Goal: Task Accomplishment & Management: Use online tool/utility

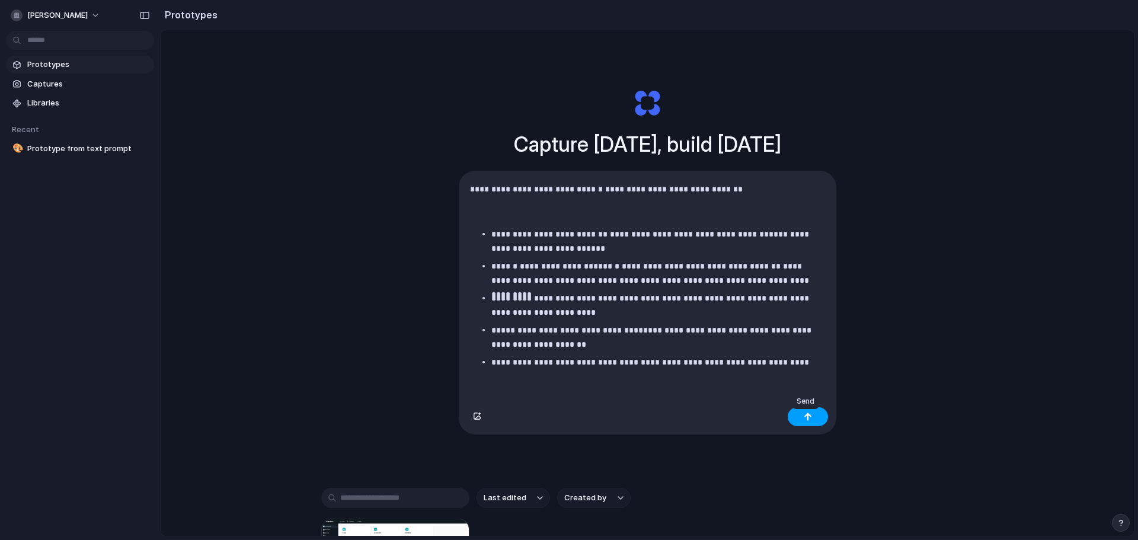
click at [808, 421] on div "button" at bounding box center [808, 417] width 8 height 8
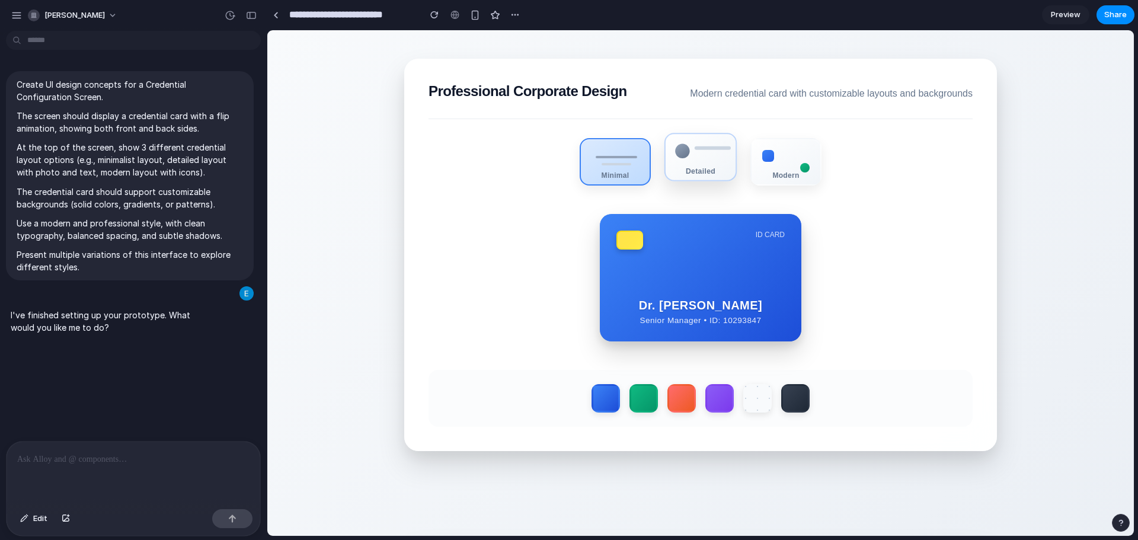
click at [673, 175] on div "Detailed" at bounding box center [701, 171] width 70 height 8
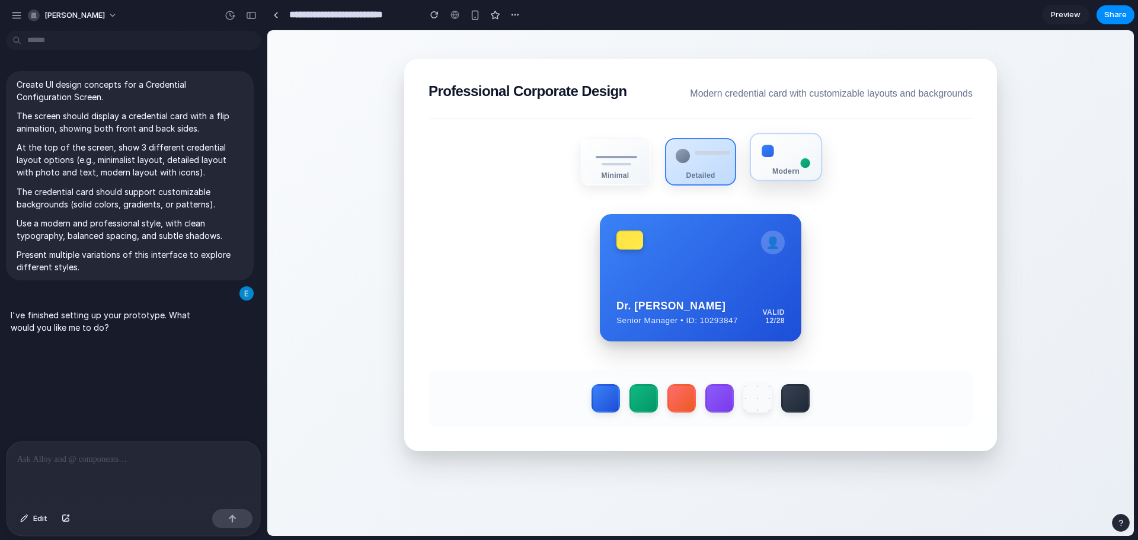
click at [771, 172] on div "Modern" at bounding box center [786, 171] width 70 height 8
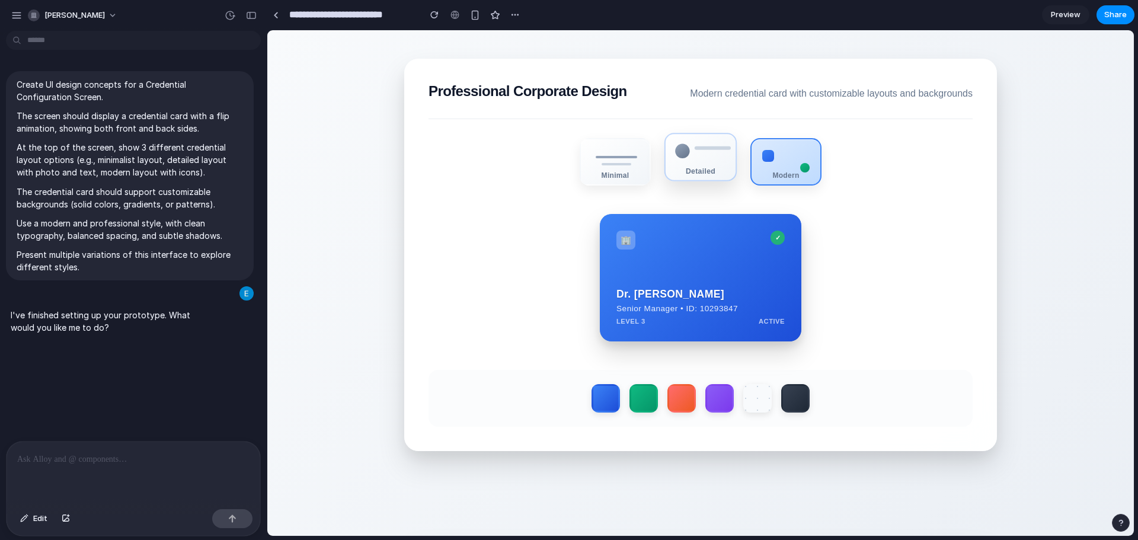
click at [706, 175] on div "Detailed" at bounding box center [701, 171] width 70 height 8
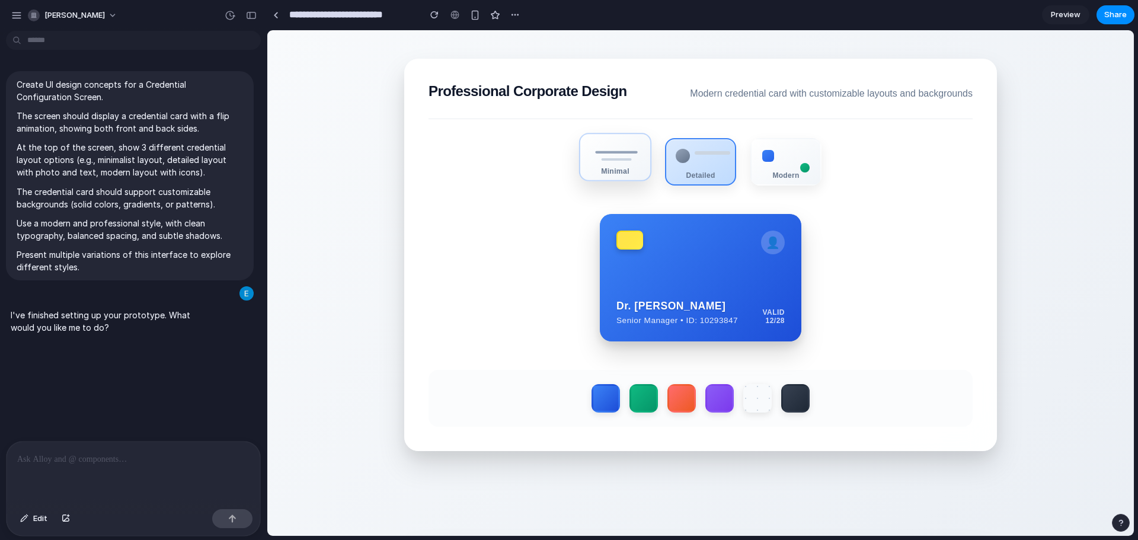
click at [610, 179] on div "Minimal" at bounding box center [615, 157] width 72 height 49
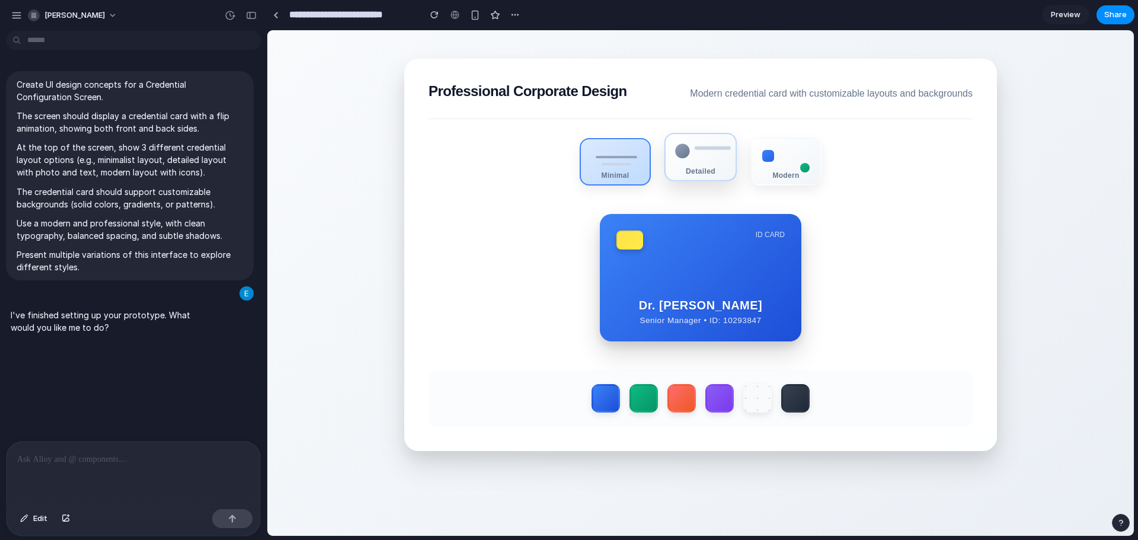
click at [715, 173] on div "Detailed" at bounding box center [701, 171] width 70 height 8
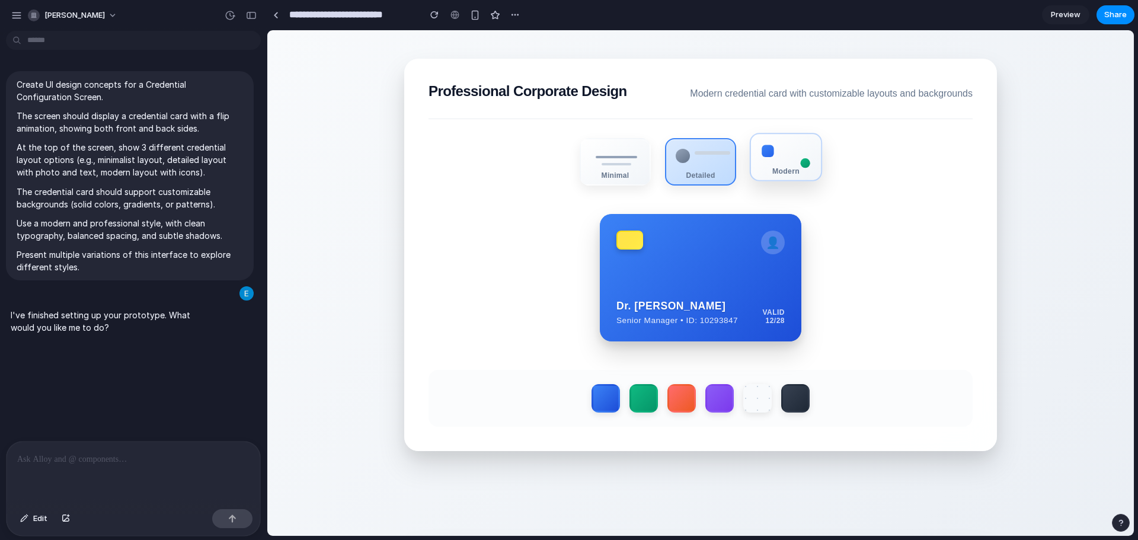
click at [776, 167] on div "Modern" at bounding box center [786, 157] width 72 height 49
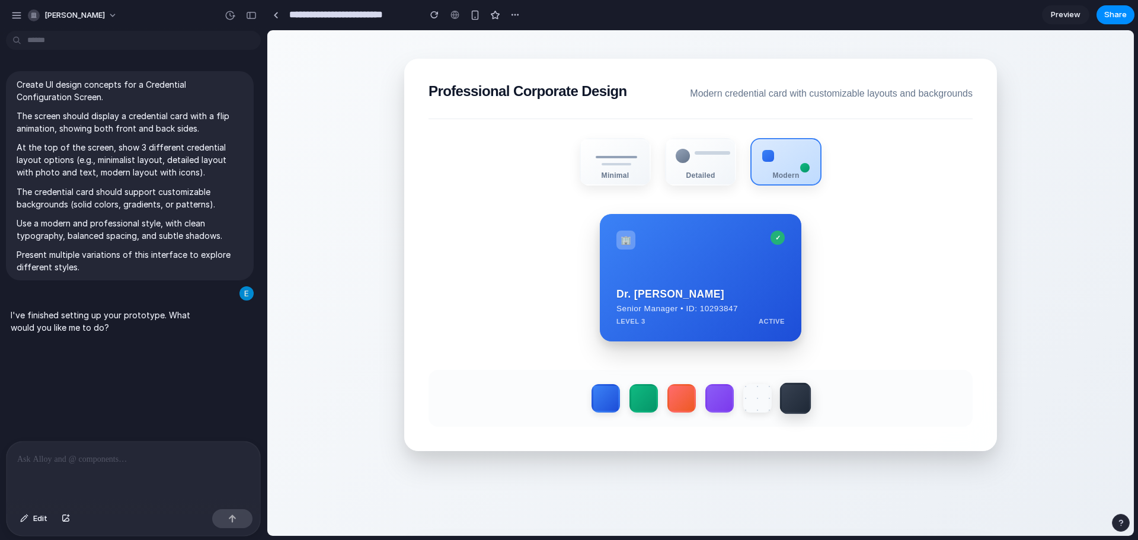
click at [789, 405] on label at bounding box center [795, 398] width 31 height 31
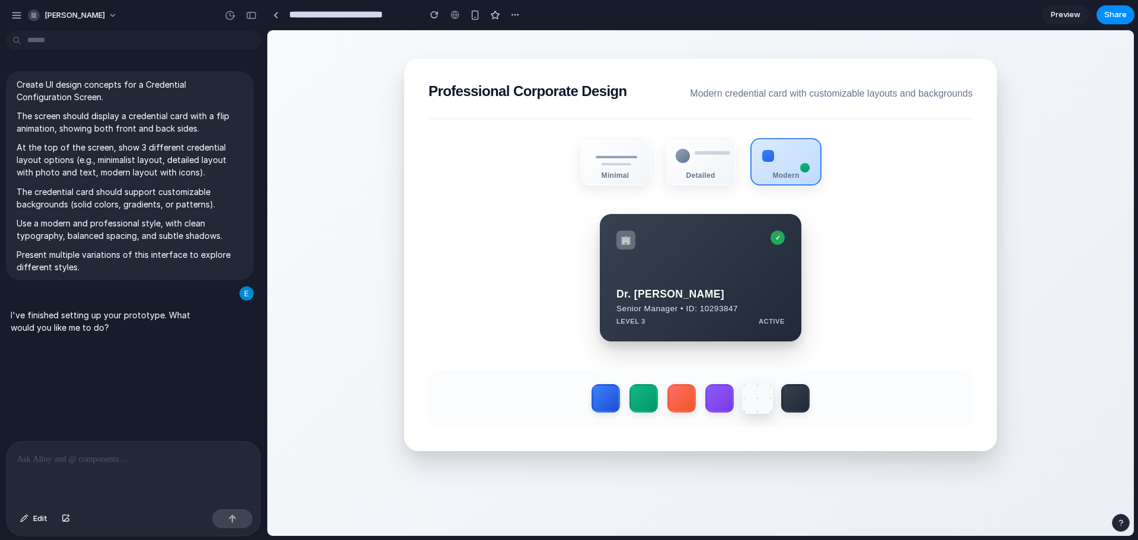
click at [752, 406] on label at bounding box center [757, 398] width 31 height 31
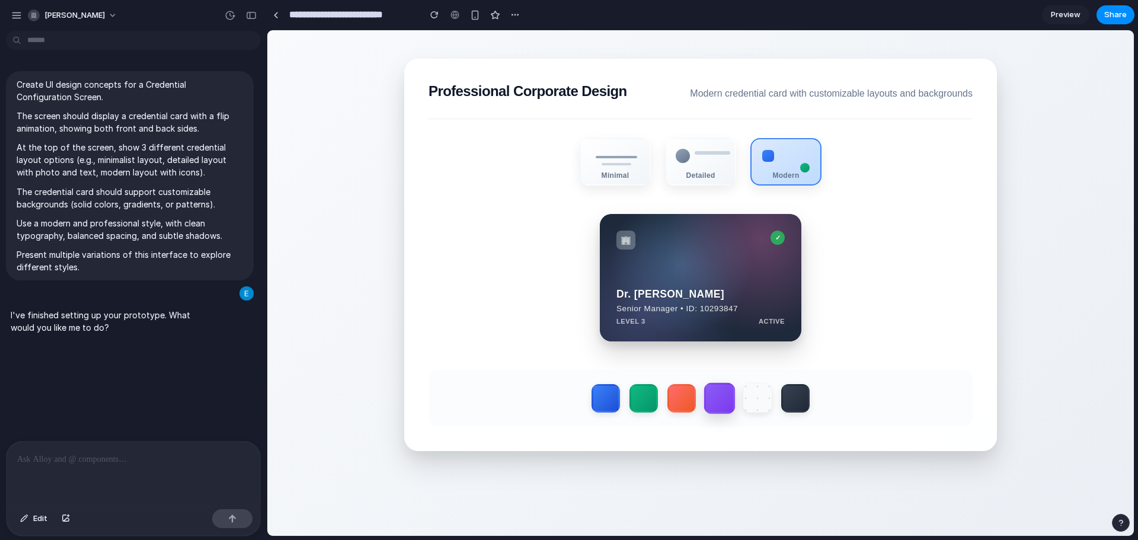
click at [725, 408] on label at bounding box center [719, 398] width 31 height 31
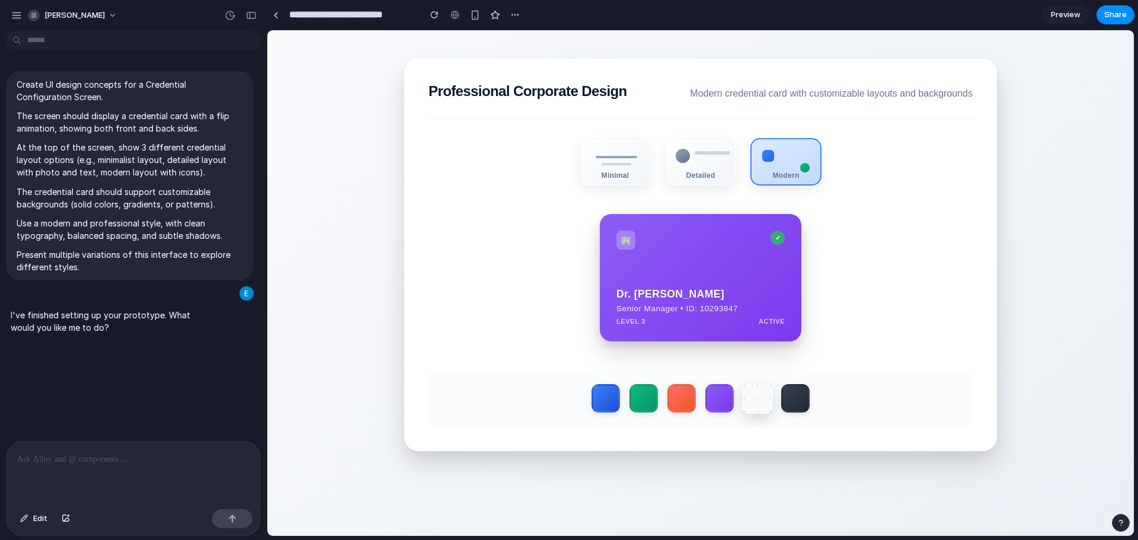
click at [758, 411] on label at bounding box center [757, 398] width 31 height 31
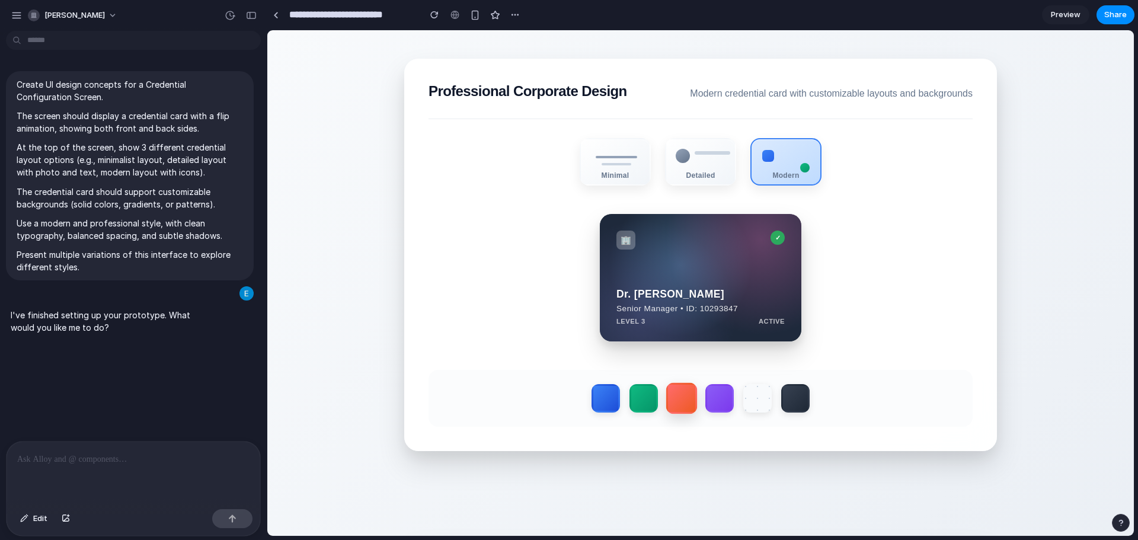
click at [691, 407] on label at bounding box center [681, 398] width 31 height 31
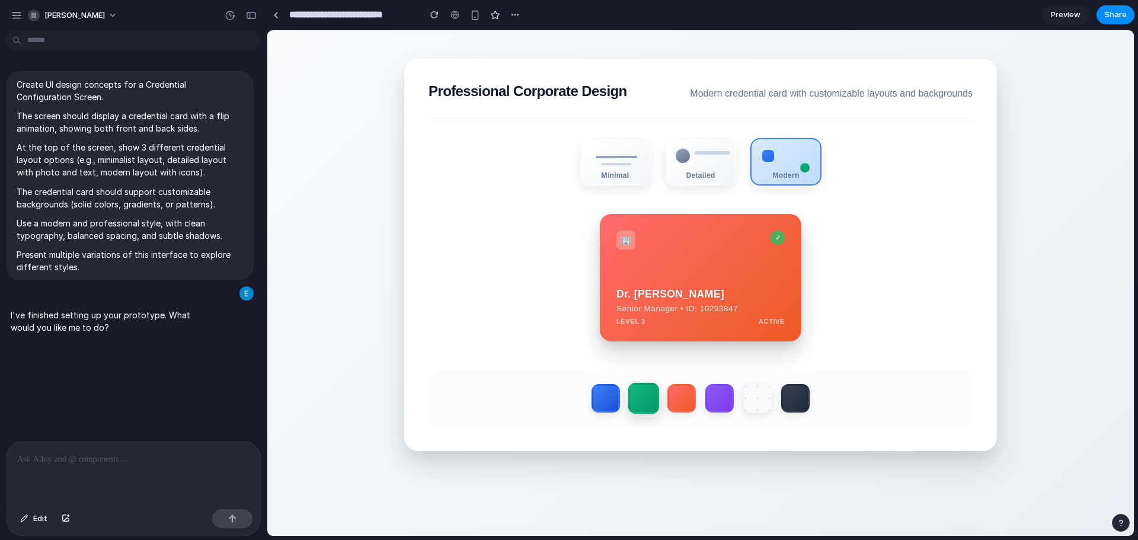
click at [630, 404] on label at bounding box center [644, 398] width 31 height 31
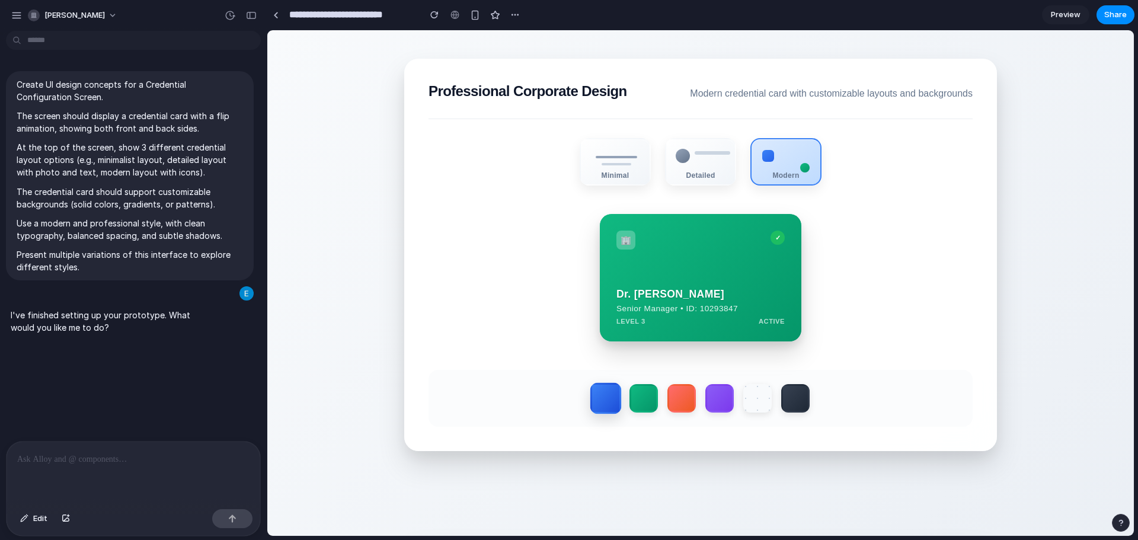
click at [592, 404] on label at bounding box center [606, 398] width 31 height 31
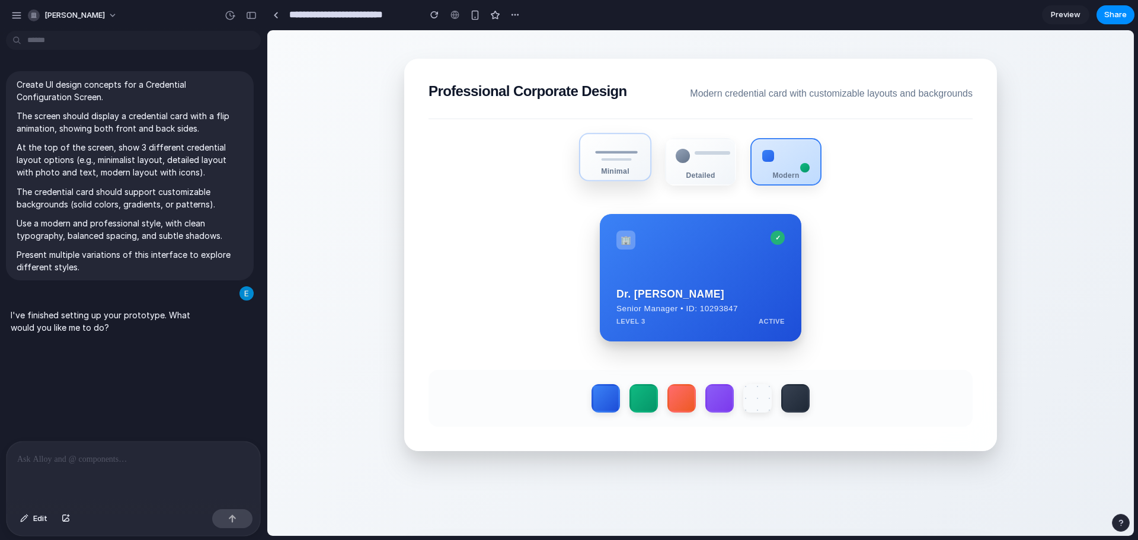
click at [595, 152] on div "Minimal" at bounding box center [615, 157] width 72 height 49
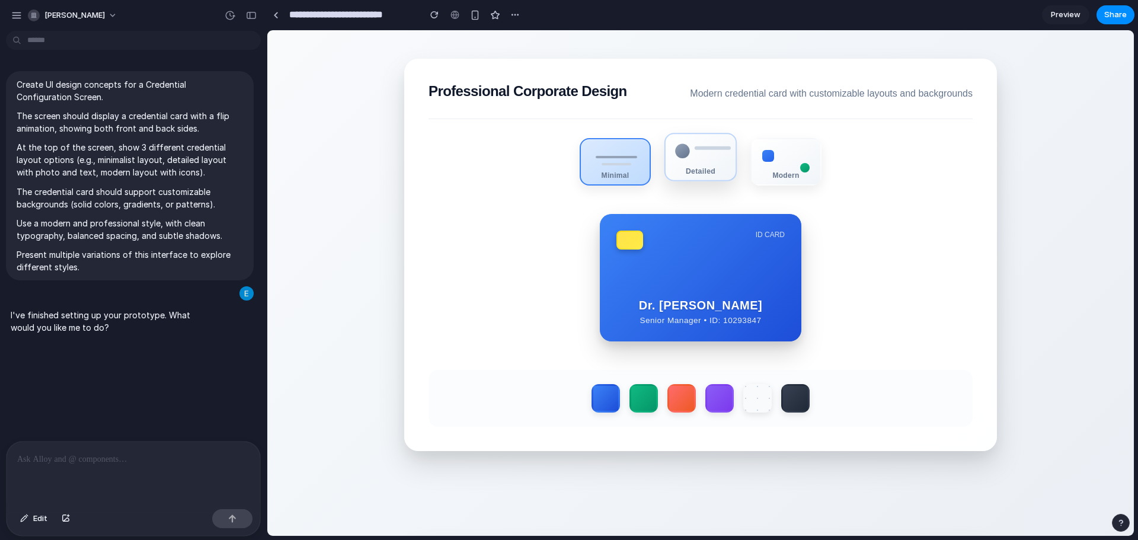
click at [712, 172] on div "Detailed" at bounding box center [701, 171] width 70 height 8
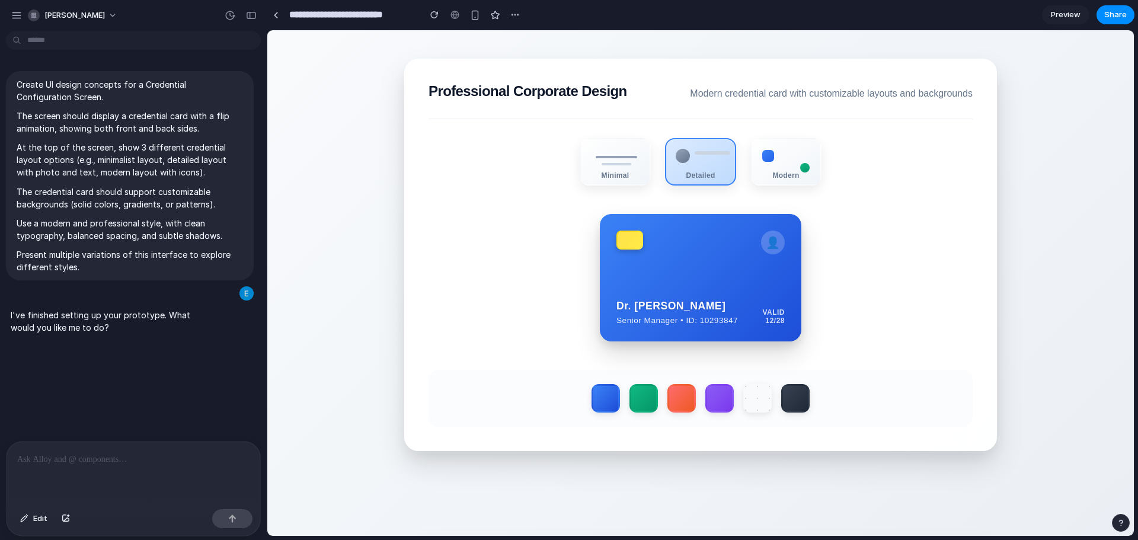
click at [687, 221] on div "👤 Dr. Sarah Chen Senior Manager • ID: 10293847 VALID 12/28" at bounding box center [701, 277] width 202 height 127
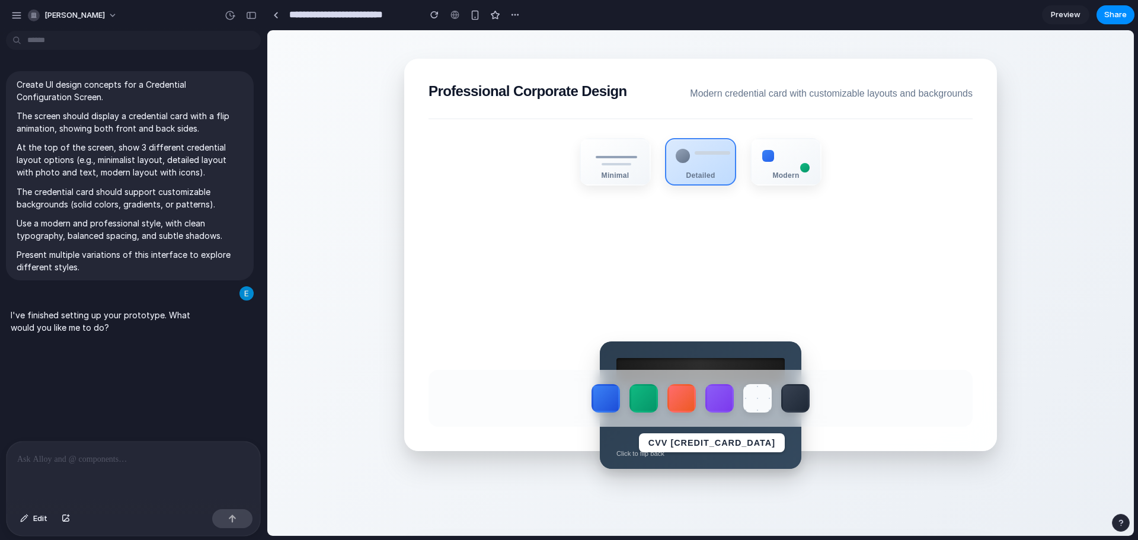
click at [704, 355] on div "CVV 512 Click to flip back" at bounding box center [701, 405] width 202 height 127
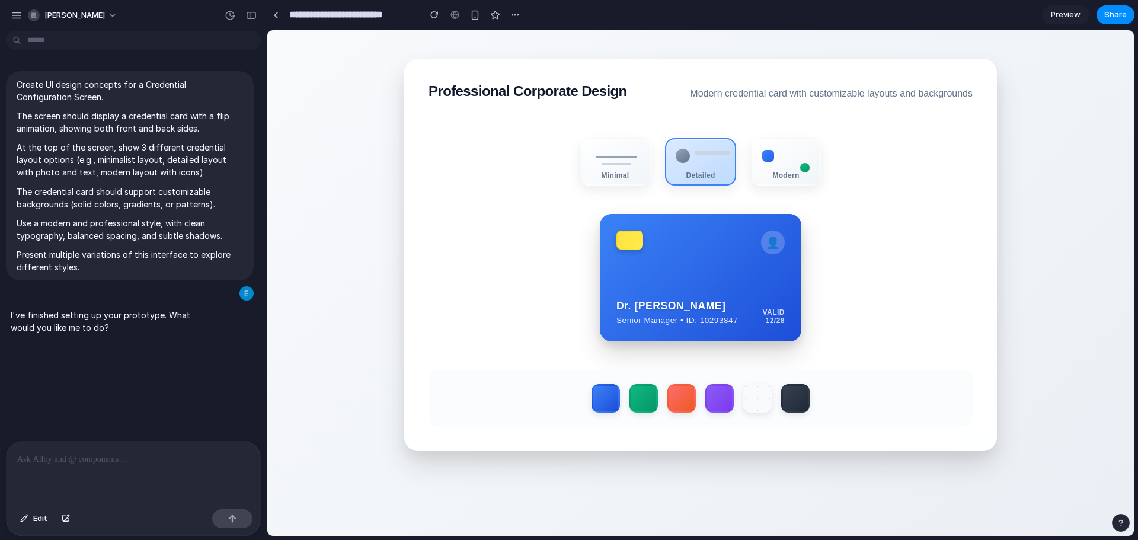
click at [716, 230] on div "👤 Dr. Sarah Chen Senior Manager • ID: 10293847 VALID 12/28" at bounding box center [701, 277] width 202 height 127
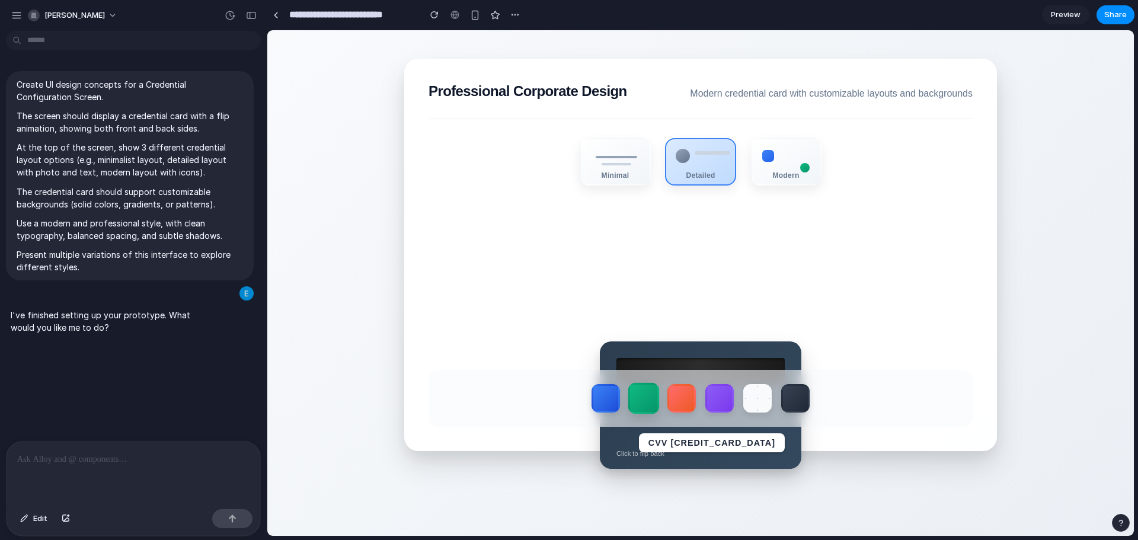
click at [639, 398] on label at bounding box center [644, 398] width 31 height 31
click at [688, 400] on label at bounding box center [681, 398] width 31 height 31
click at [717, 402] on label at bounding box center [719, 398] width 31 height 31
click at [758, 401] on label at bounding box center [757, 398] width 31 height 31
click at [793, 399] on label at bounding box center [795, 398] width 31 height 31
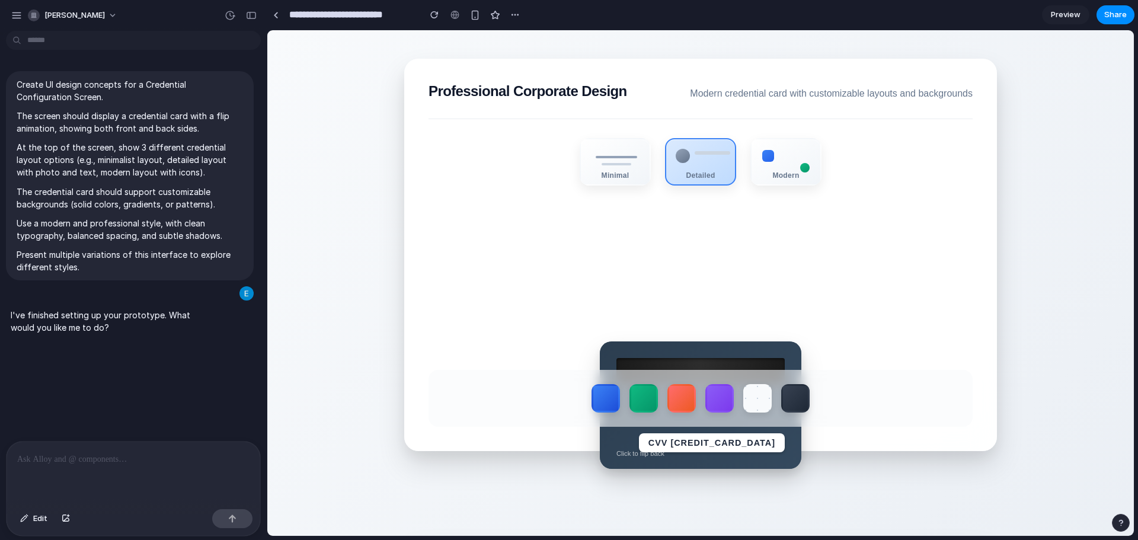
click at [725, 344] on div "CVV 512 Click to flip back" at bounding box center [701, 405] width 202 height 127
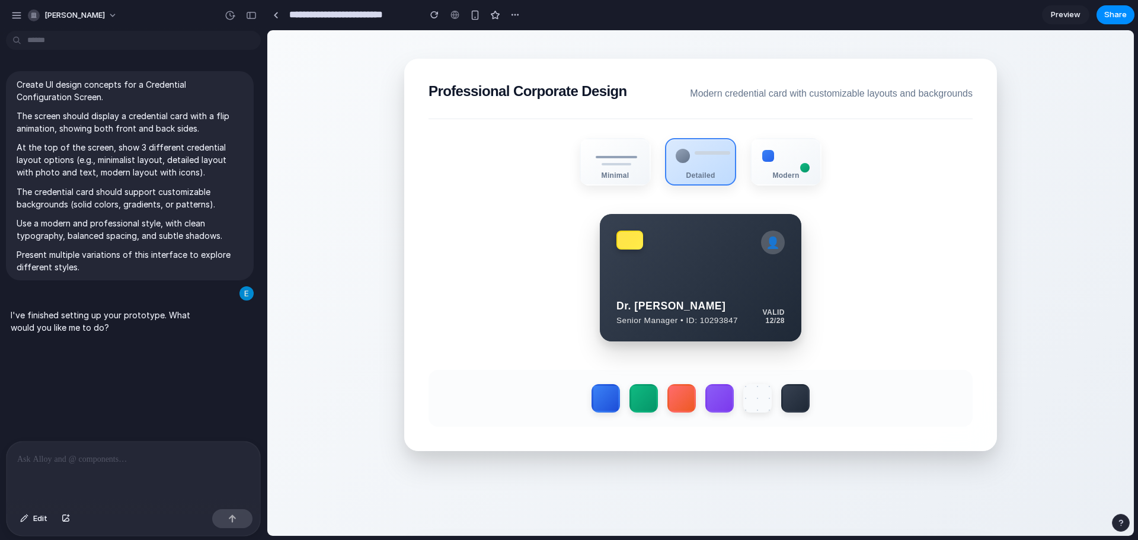
click at [710, 286] on div "👤 Dr. Sarah Chen Senior Manager • ID: 10293847 VALID 12/28" at bounding box center [701, 277] width 202 height 127
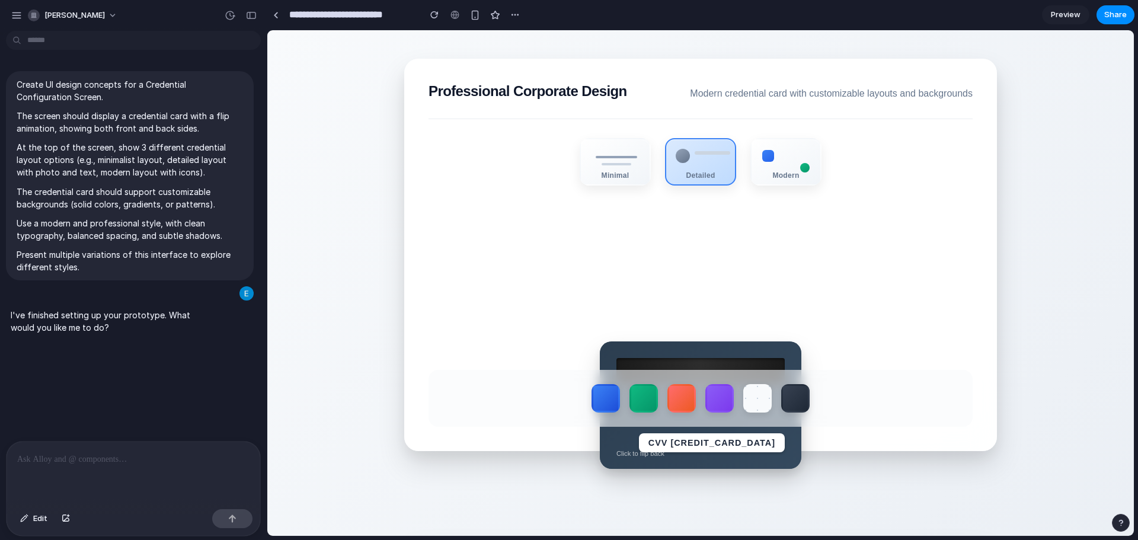
click at [707, 361] on div at bounding box center [701, 371] width 168 height 27
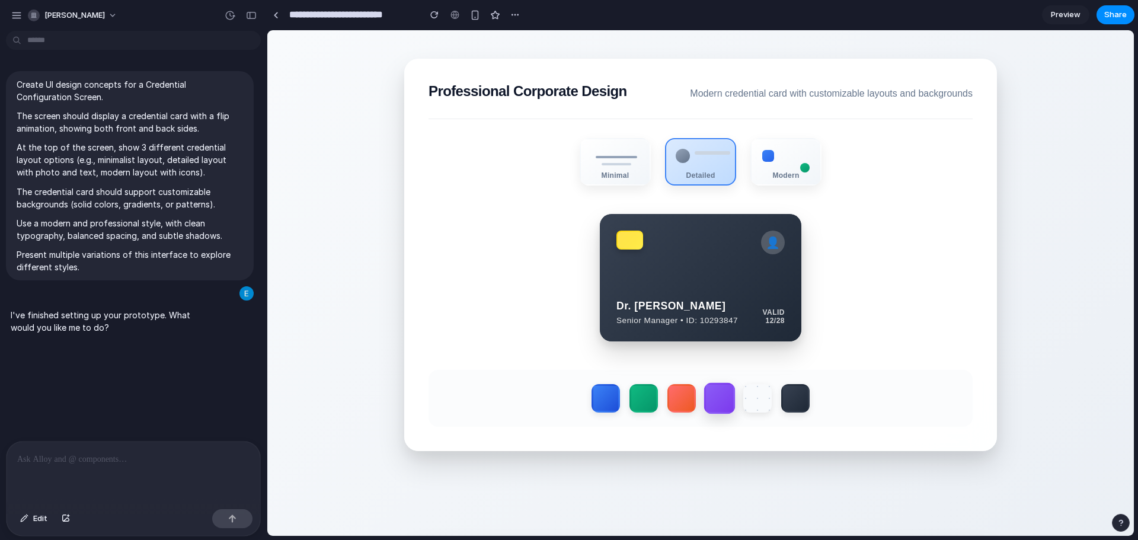
click at [728, 412] on label at bounding box center [719, 398] width 31 height 31
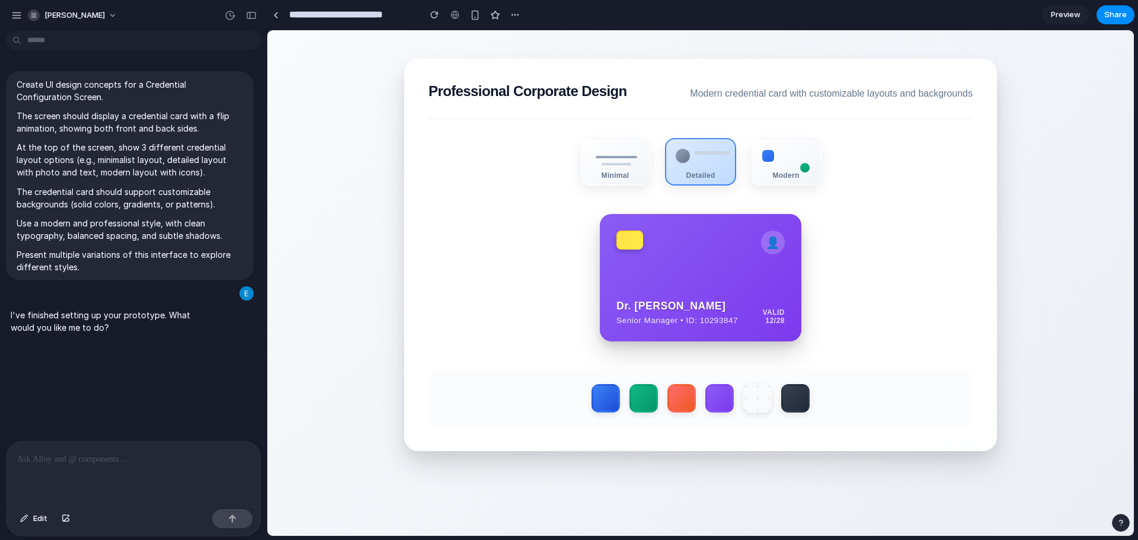
click at [714, 282] on div "👤 Dr. Sarah Chen Senior Manager • ID: 10293847 VALID 12/28" at bounding box center [701, 277] width 202 height 127
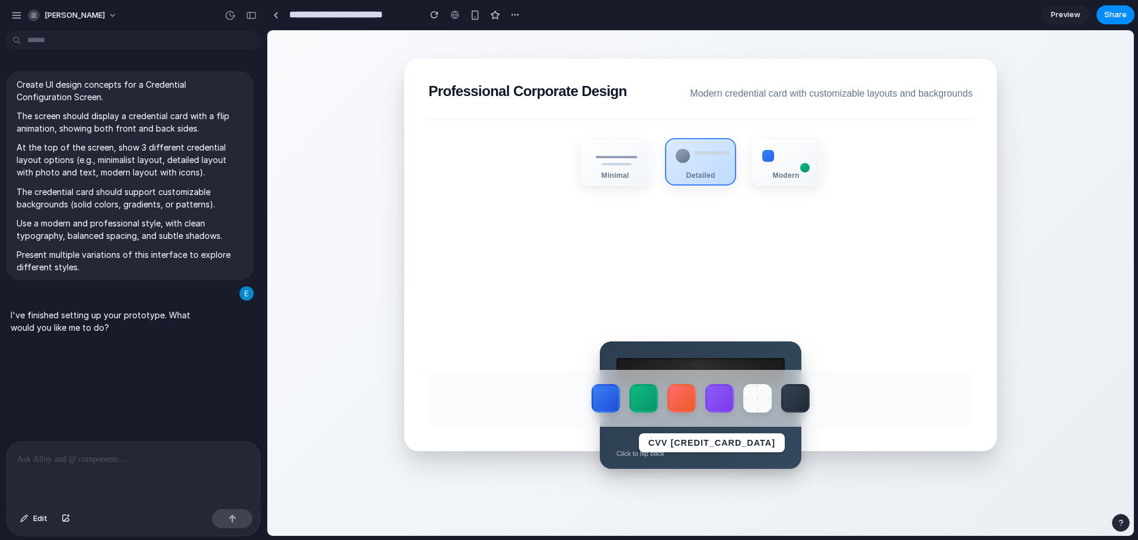
click at [712, 352] on div "CVV 512 Click to flip back" at bounding box center [701, 405] width 202 height 127
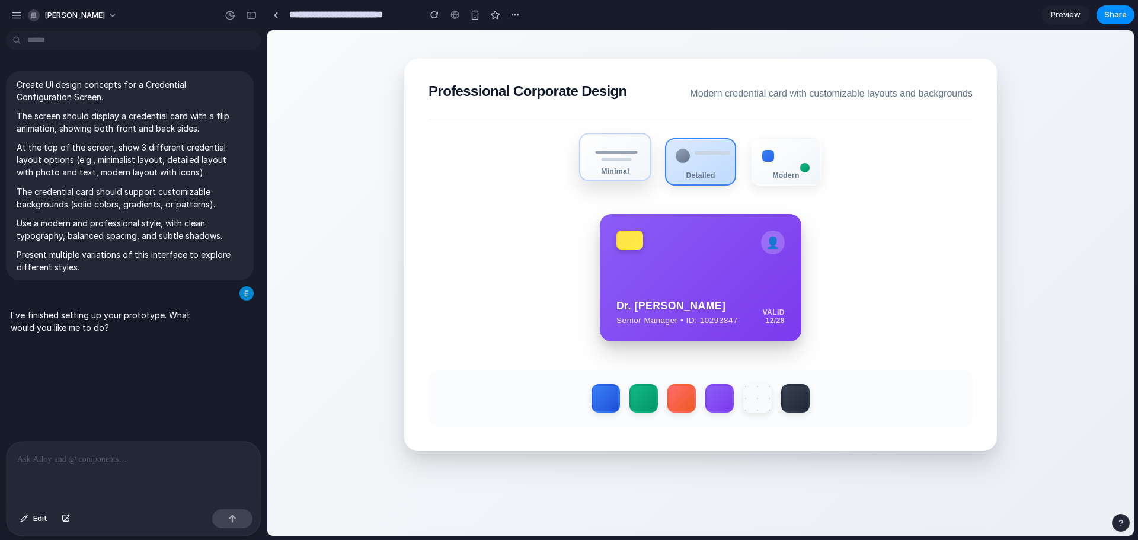
click at [615, 164] on div "Minimal" at bounding box center [615, 157] width 72 height 49
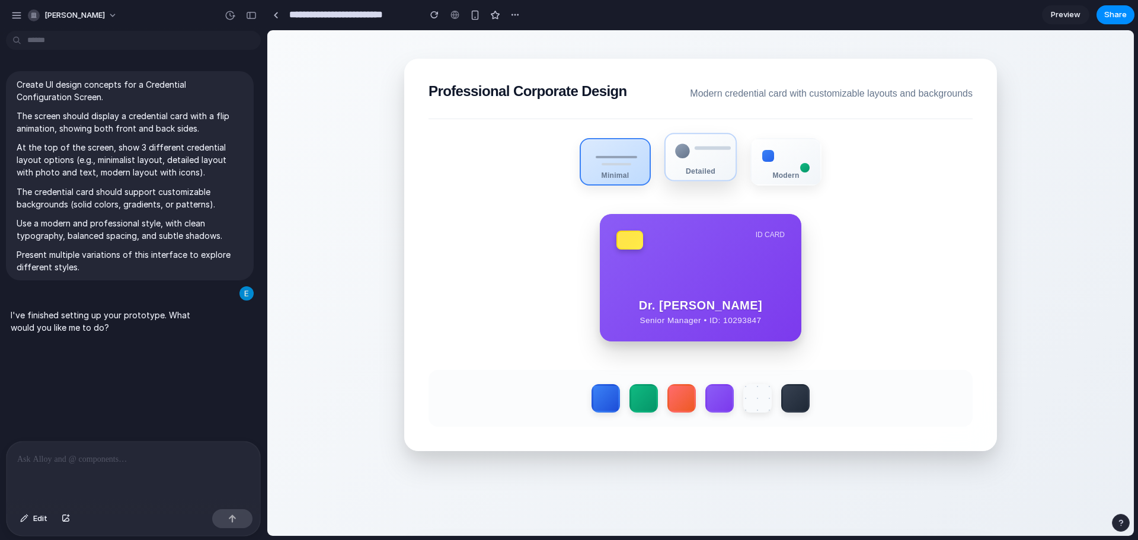
click at [717, 174] on div "Detailed" at bounding box center [701, 171] width 70 height 8
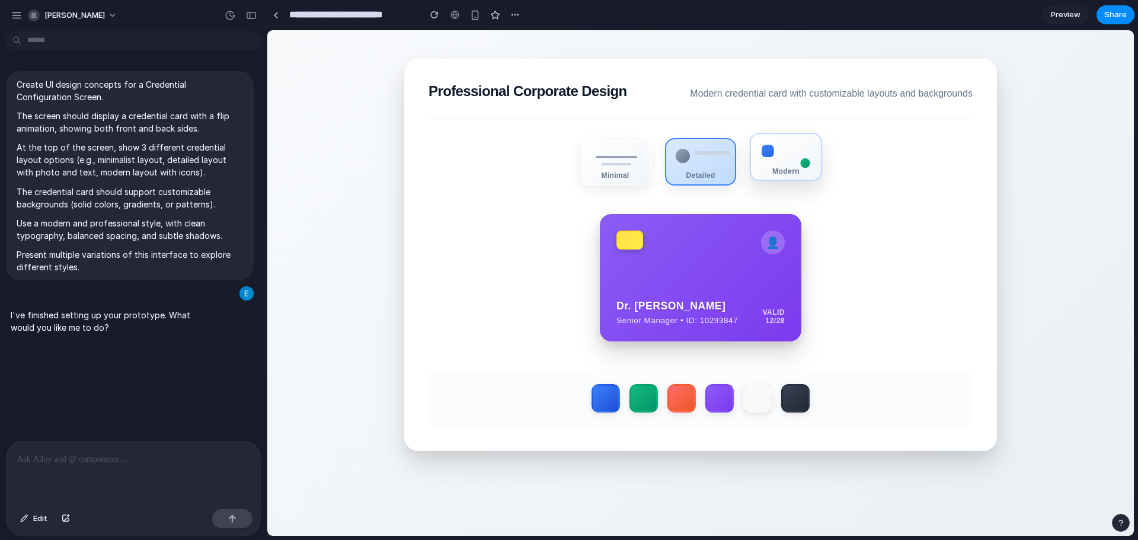
click at [783, 175] on div "Modern" at bounding box center [786, 171] width 70 height 8
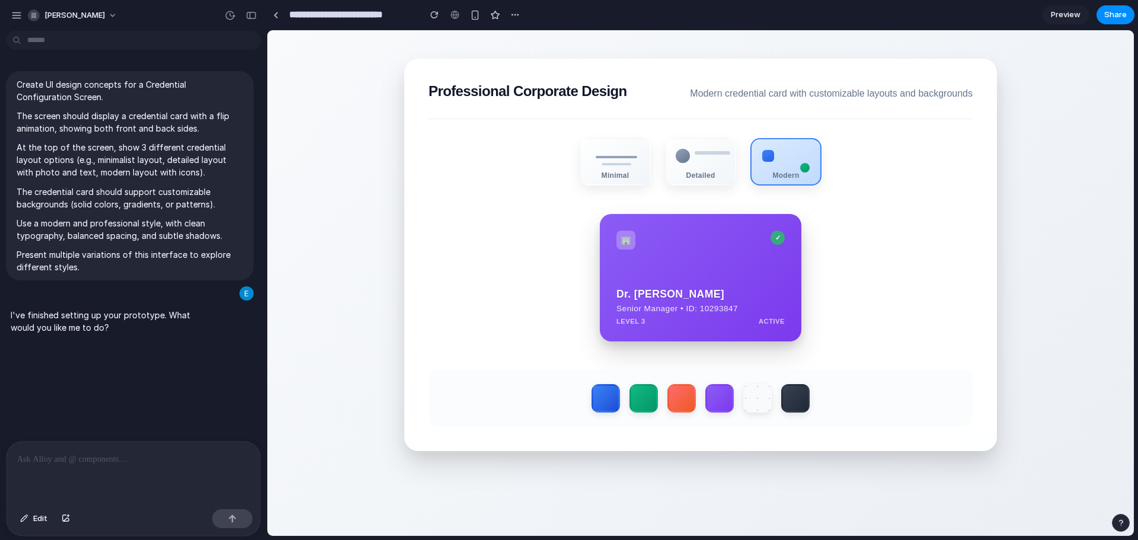
click at [646, 275] on div "🏢 ✓ Dr. Sarah Chen Senior Manager • ID: 10293847 LEVEL 3 ACTIVE" at bounding box center [701, 277] width 202 height 127
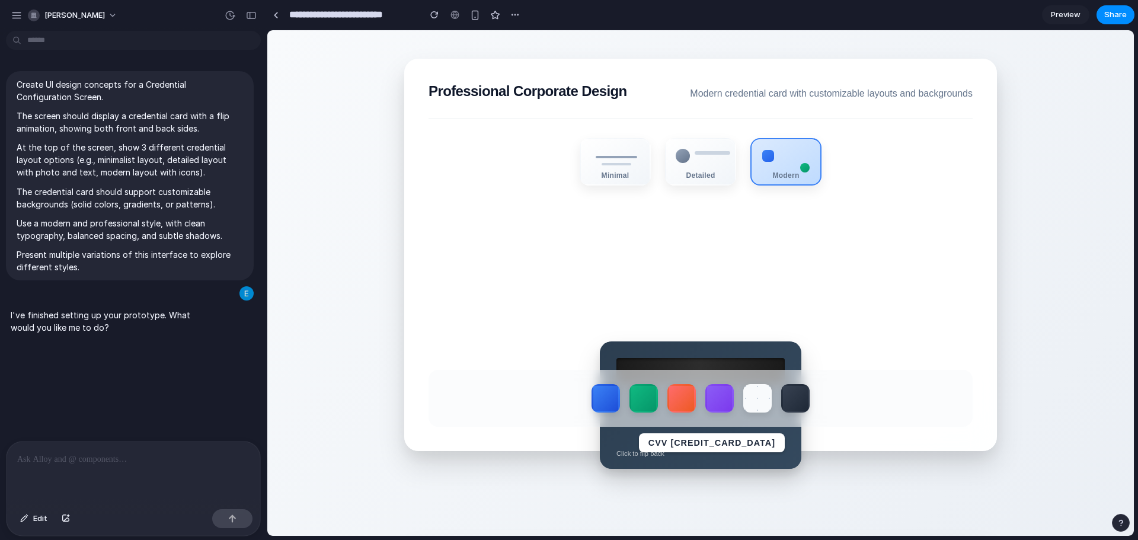
click at [706, 350] on div "CVV 512 Click to flip back" at bounding box center [701, 405] width 202 height 127
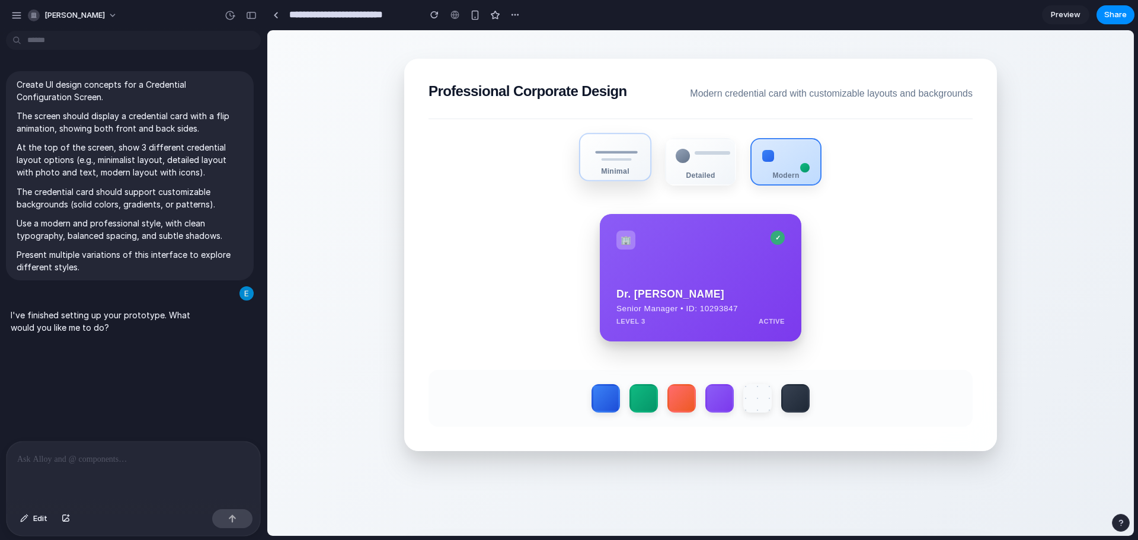
click at [605, 149] on div "Minimal" at bounding box center [615, 157] width 72 height 49
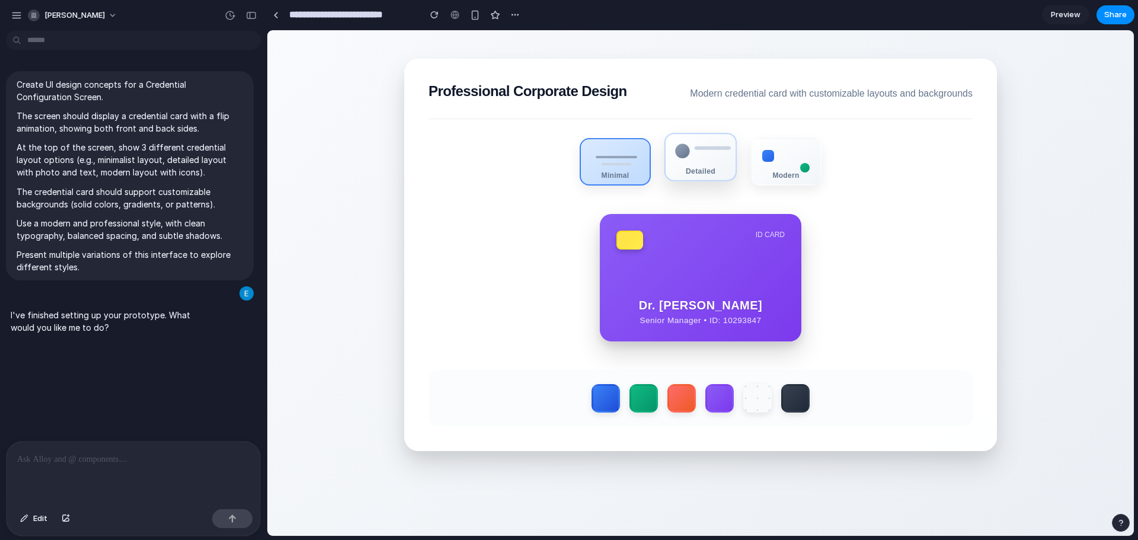
click at [701, 154] on div "Detailed" at bounding box center [701, 157] width 72 height 49
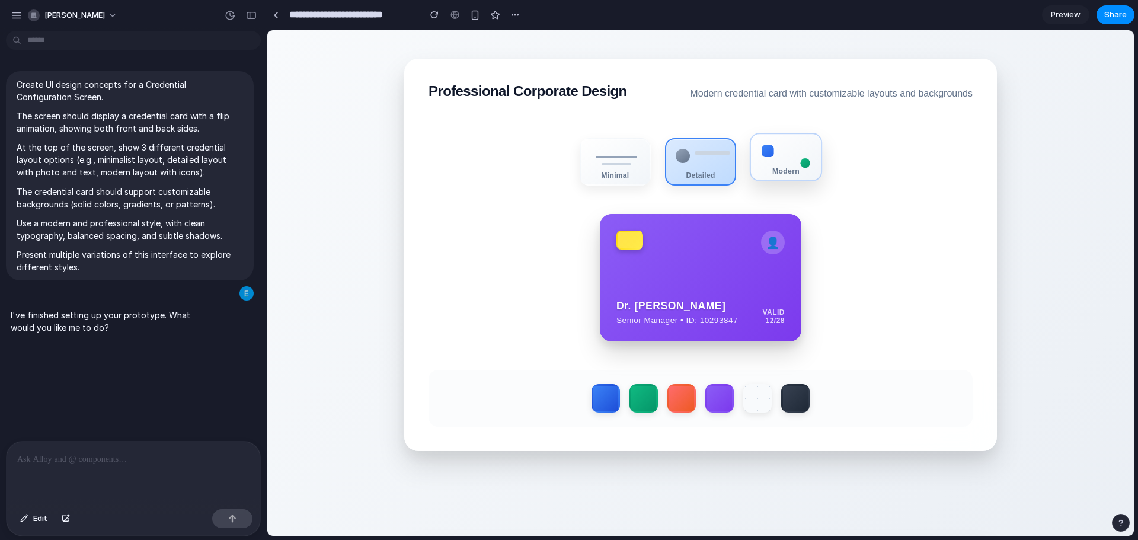
click at [805, 167] on div "Modern" at bounding box center [786, 157] width 72 height 49
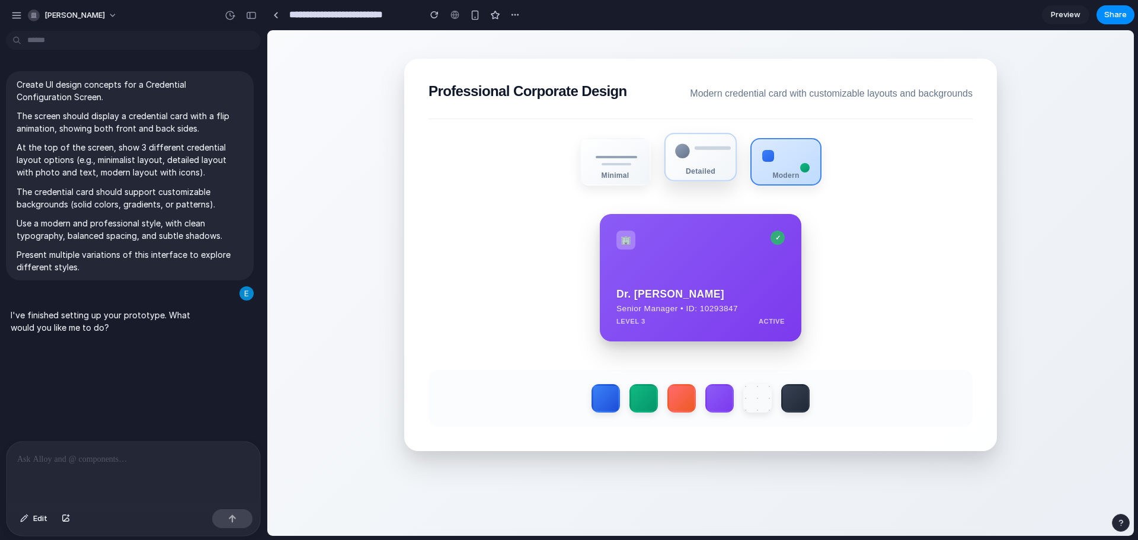
click at [707, 175] on div "Detailed" at bounding box center [701, 171] width 70 height 8
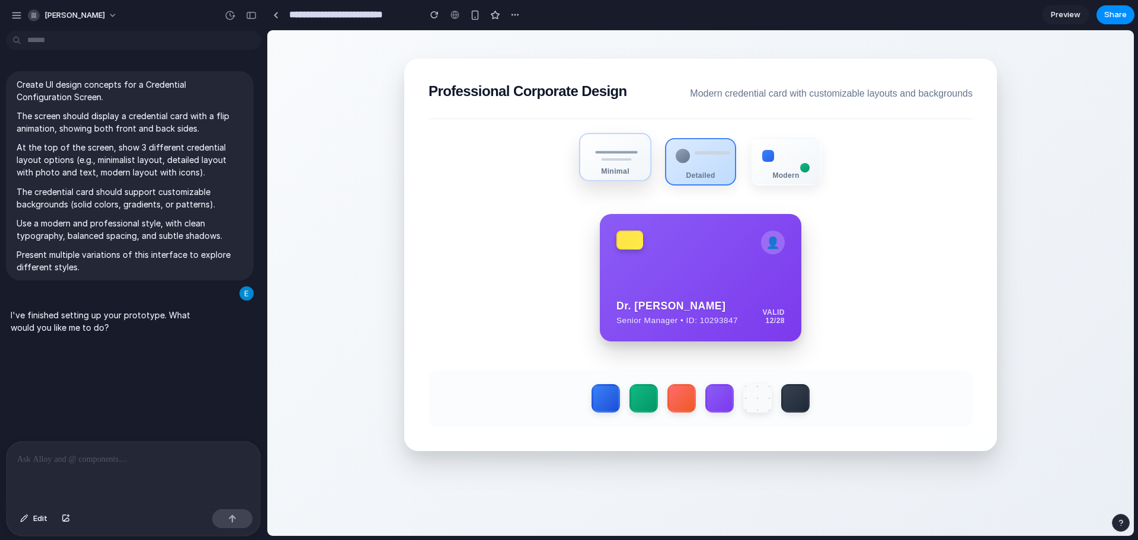
click at [617, 181] on div "Minimal" at bounding box center [615, 157] width 72 height 49
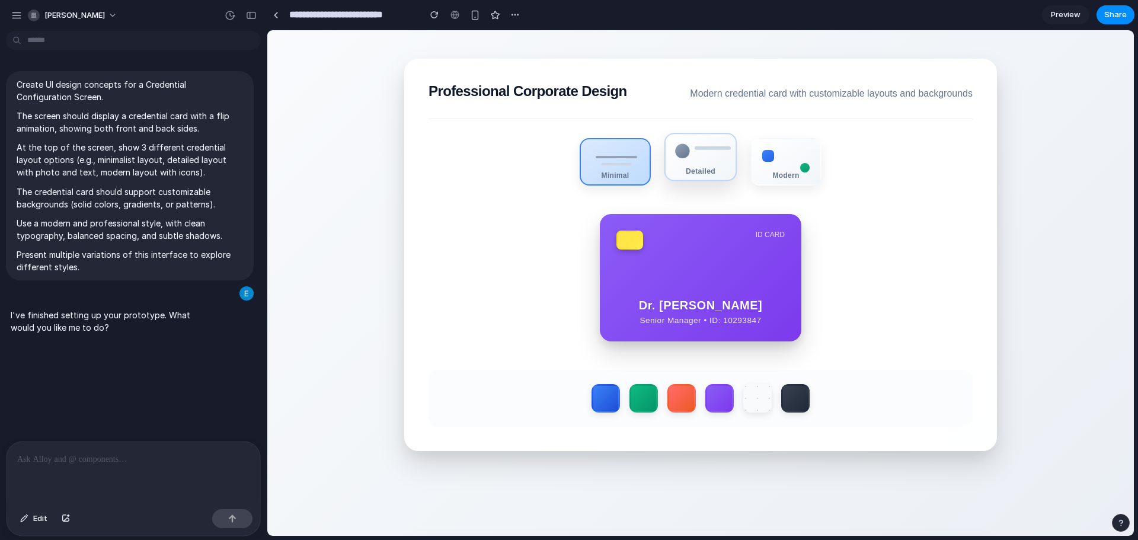
click at [689, 173] on div "Detailed" at bounding box center [701, 171] width 70 height 8
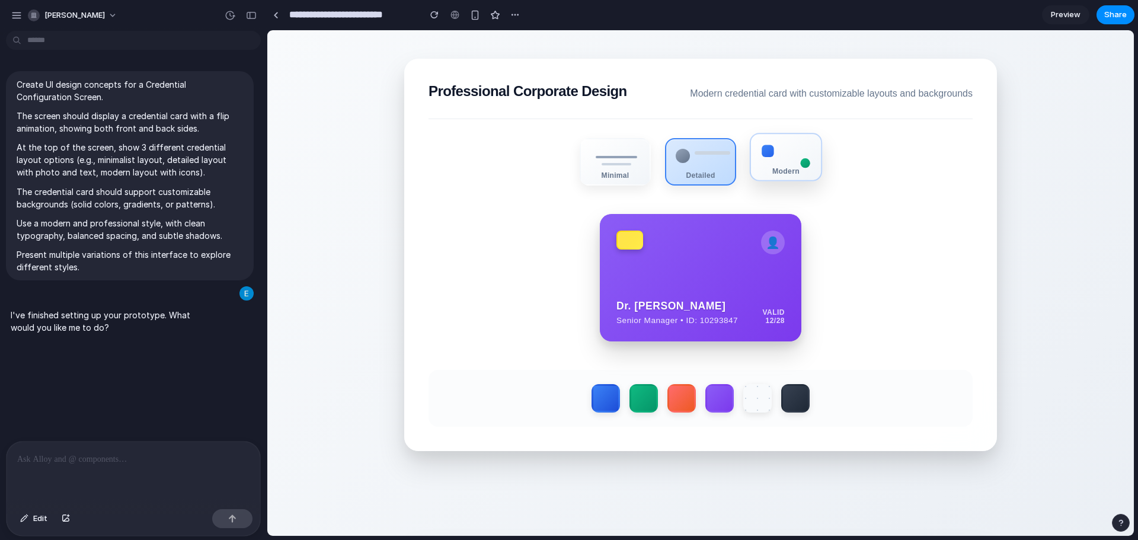
drag, startPoint x: 774, startPoint y: 166, endPoint x: 763, endPoint y: 171, distance: 12.5
click at [774, 167] on div "Modern" at bounding box center [786, 157] width 72 height 49
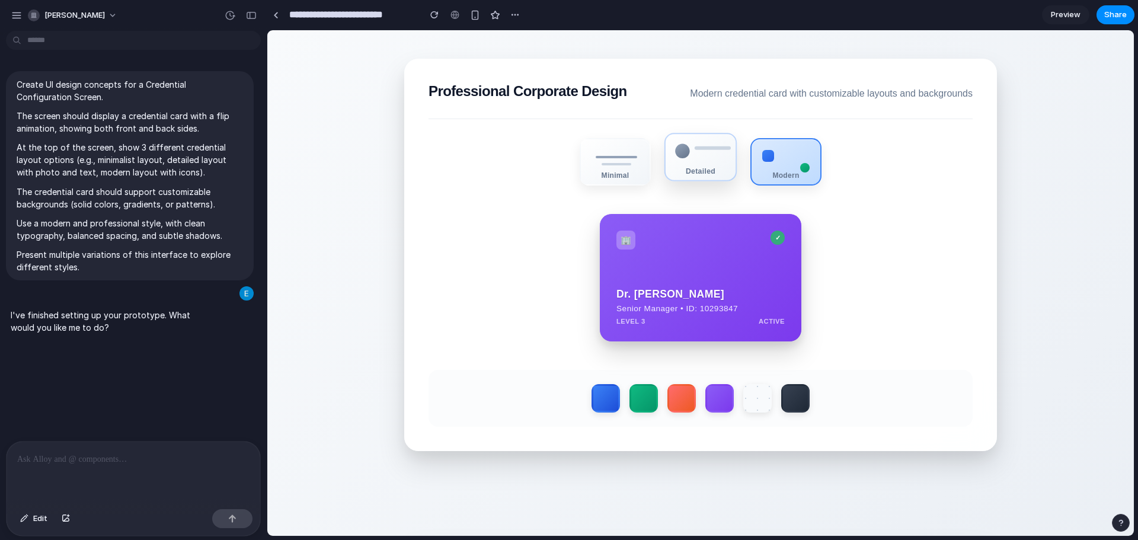
click at [704, 180] on div "Detailed" at bounding box center [701, 157] width 72 height 49
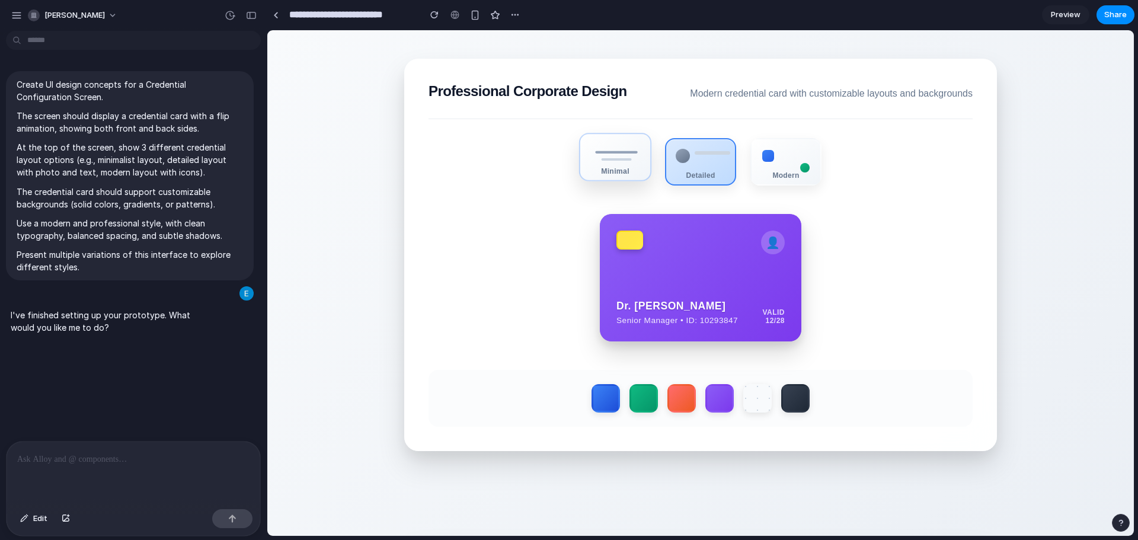
click at [614, 181] on div "Minimal" at bounding box center [615, 157] width 72 height 49
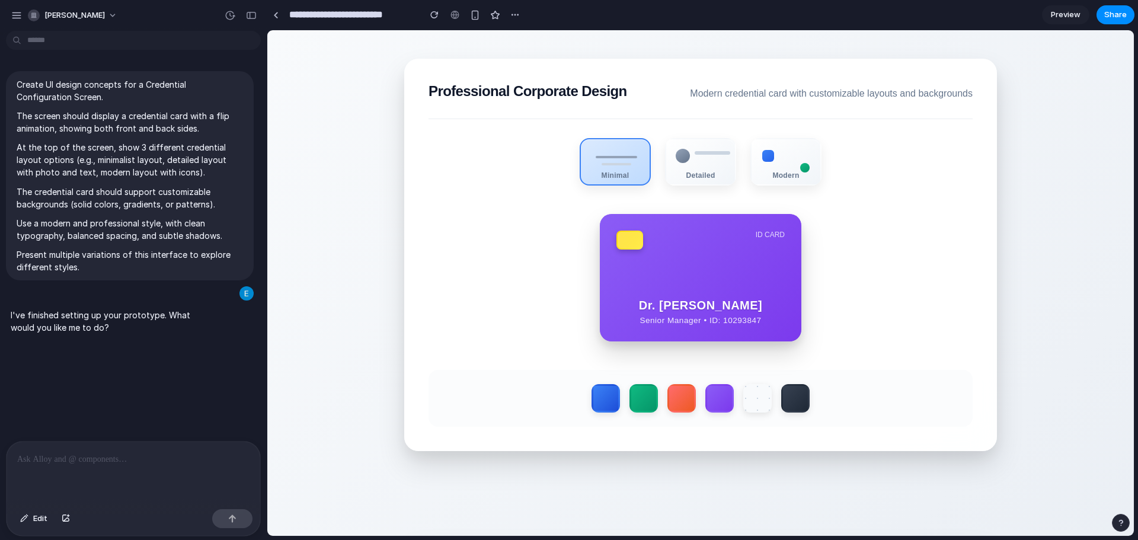
click at [520, 294] on div "ID CARD Dr. Sarah Chen Senior Manager • ID: 10293847 CVV 512 Click to flip back" at bounding box center [701, 277] width 544 height 127
drag, startPoint x: 420, startPoint y: 98, endPoint x: 626, endPoint y: 93, distance: 205.8
click at [621, 93] on section "Professional Corporate Design Modern credential card with customizable layouts …" at bounding box center [700, 255] width 593 height 393
drag, startPoint x: 677, startPoint y: 98, endPoint x: 975, endPoint y: 96, distance: 298.3
click at [975, 96] on section "Professional Corporate Design Modern credential card with customizable layouts …" at bounding box center [700, 255] width 593 height 393
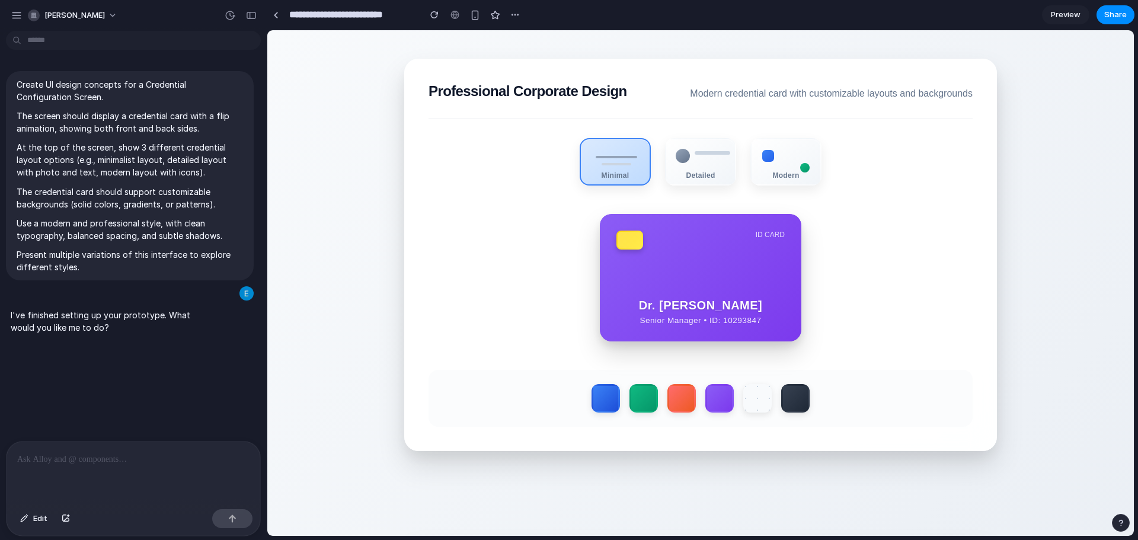
click at [867, 256] on div "ID CARD Dr. Sarah Chen Senior Manager • ID: 10293847 CVV 512 Click to flip back" at bounding box center [701, 277] width 544 height 127
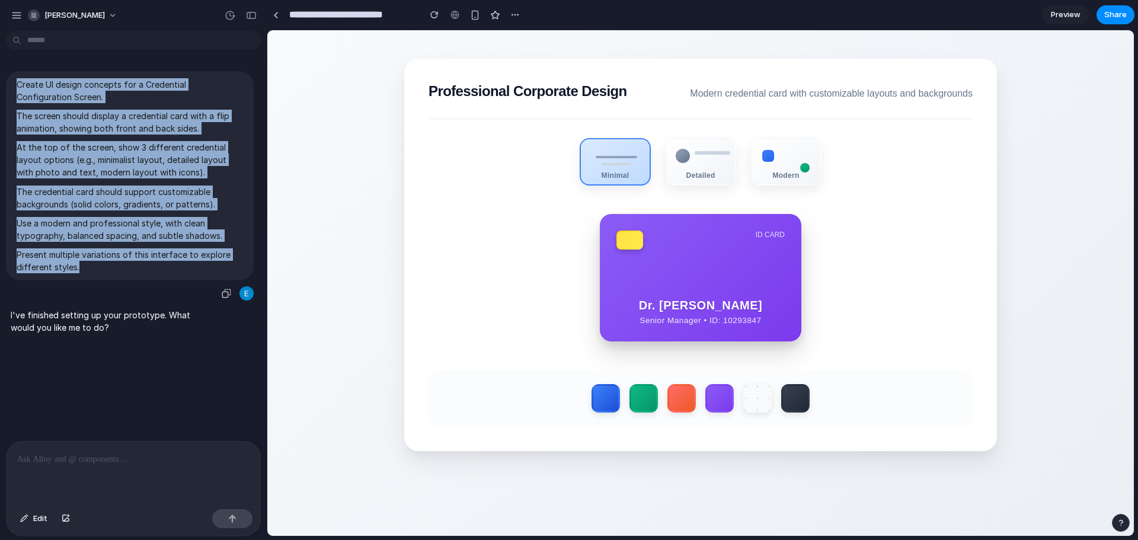
drag, startPoint x: 82, startPoint y: 270, endPoint x: 0, endPoint y: 74, distance: 213.4
click at [0, 74] on div "Create UI design concepts for a Credential Configuration Screen. The screen sho…" at bounding box center [130, 186] width 260 height 231
copy span "Create UI design concepts for a Credential Configuration Screen. The screen sho…"
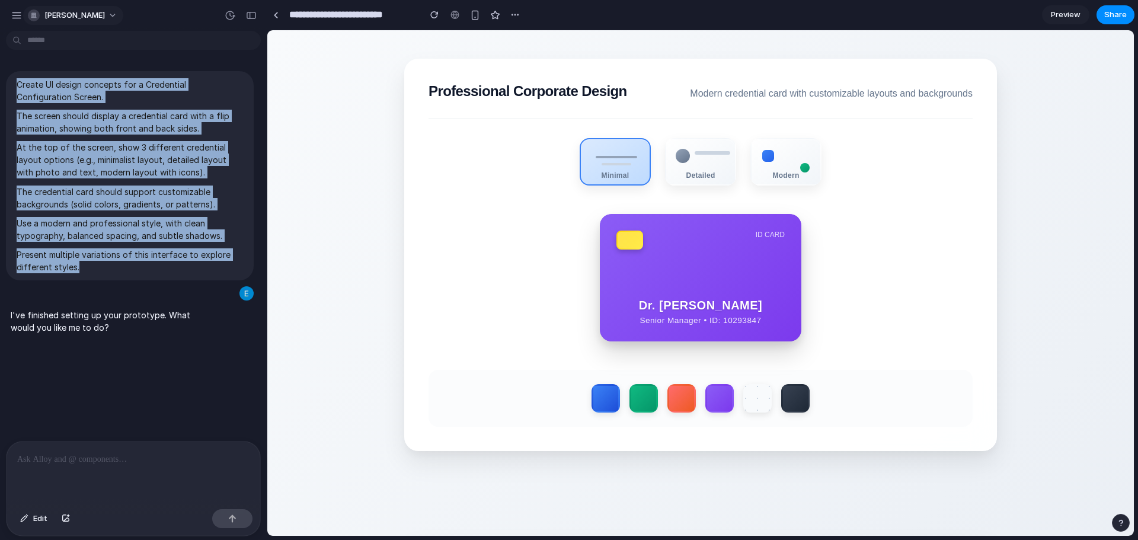
click at [74, 14] on span "[PERSON_NAME]" at bounding box center [74, 15] width 60 height 12
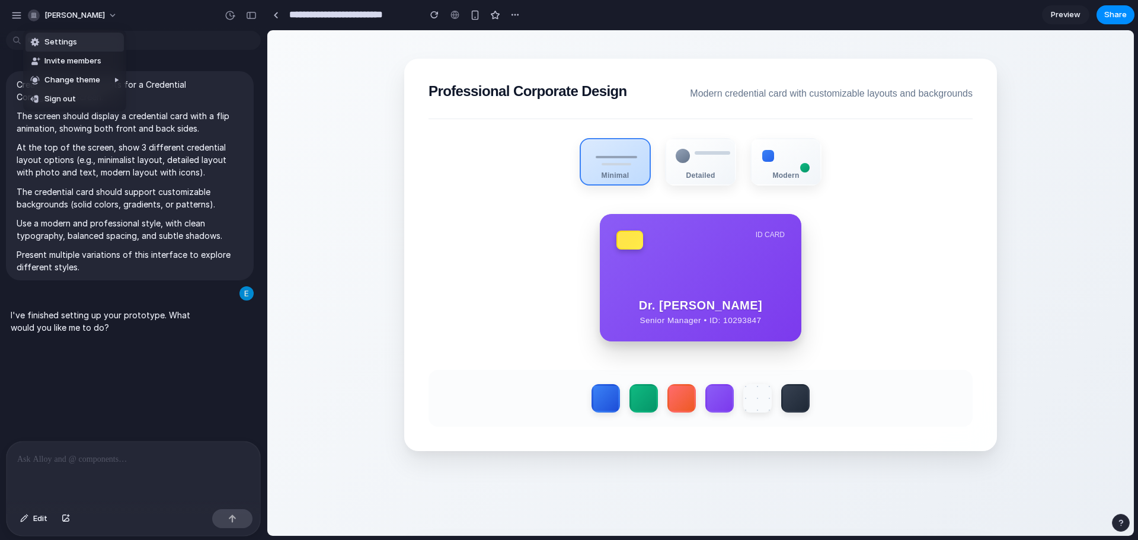
click at [10, 12] on div "Settings Invite members Change theme Sign out" at bounding box center [569, 270] width 1138 height 540
click at [22, 13] on button "button" at bounding box center [17, 16] width 18 height 18
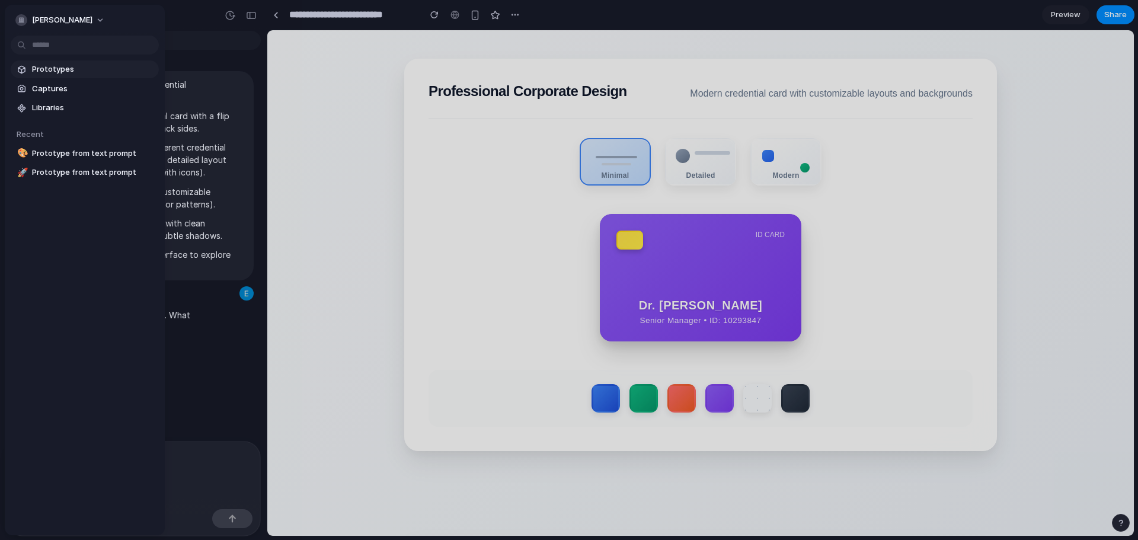
click at [73, 73] on span "Prototypes" at bounding box center [93, 69] width 122 height 12
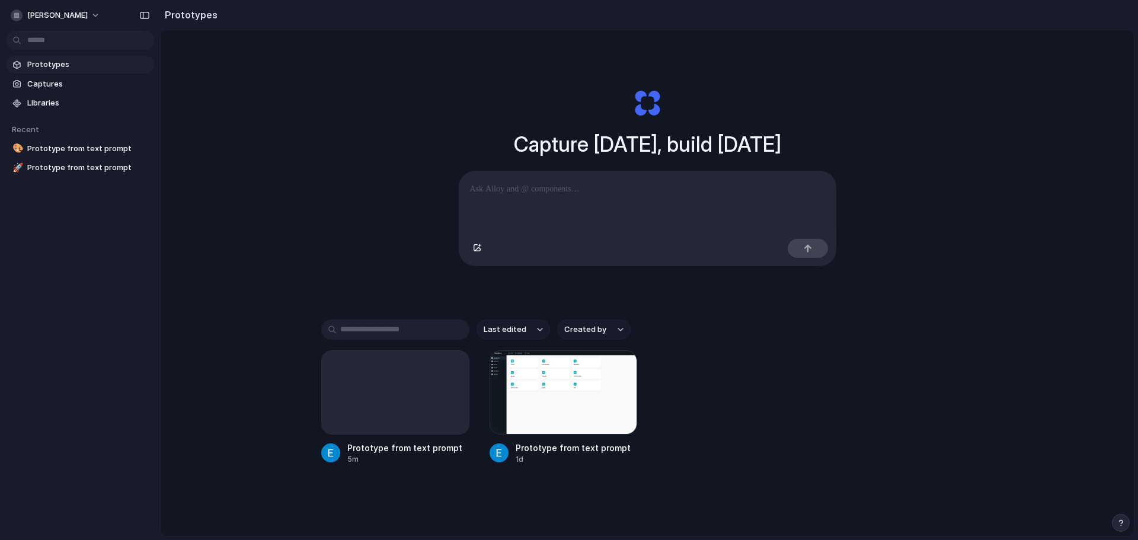
click at [273, 231] on div "Capture today, build tomorrow Clone web app Clone screenshot Start from existin…" at bounding box center [648, 314] width 974 height 569
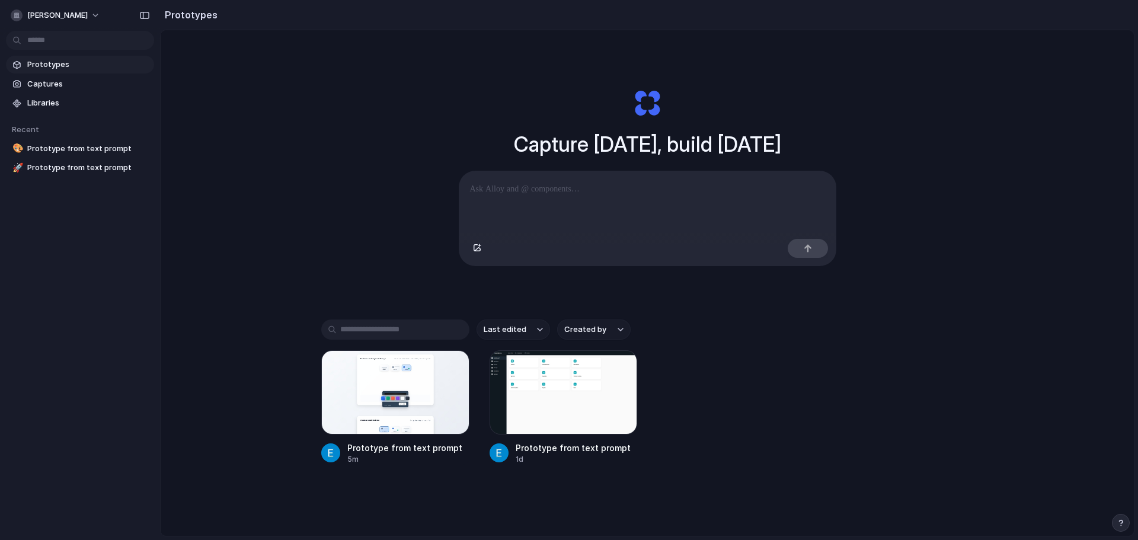
click at [553, 215] on div at bounding box center [648, 202] width 377 height 63
click at [576, 193] on p at bounding box center [647, 189] width 355 height 14
click at [545, 203] on div at bounding box center [648, 202] width 377 height 63
click at [547, 208] on div at bounding box center [648, 202] width 377 height 63
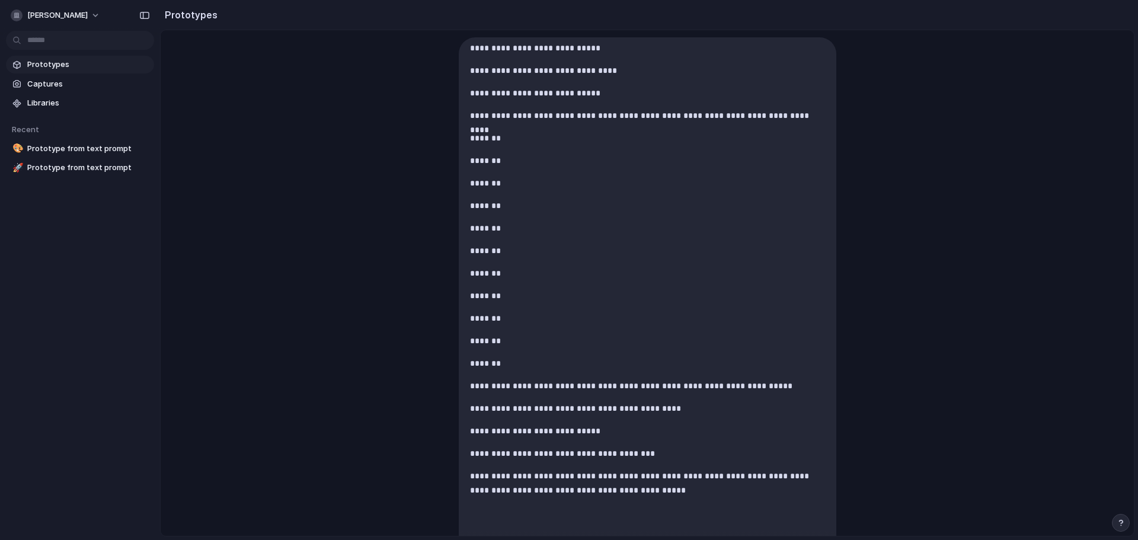
scroll to position [442, 0]
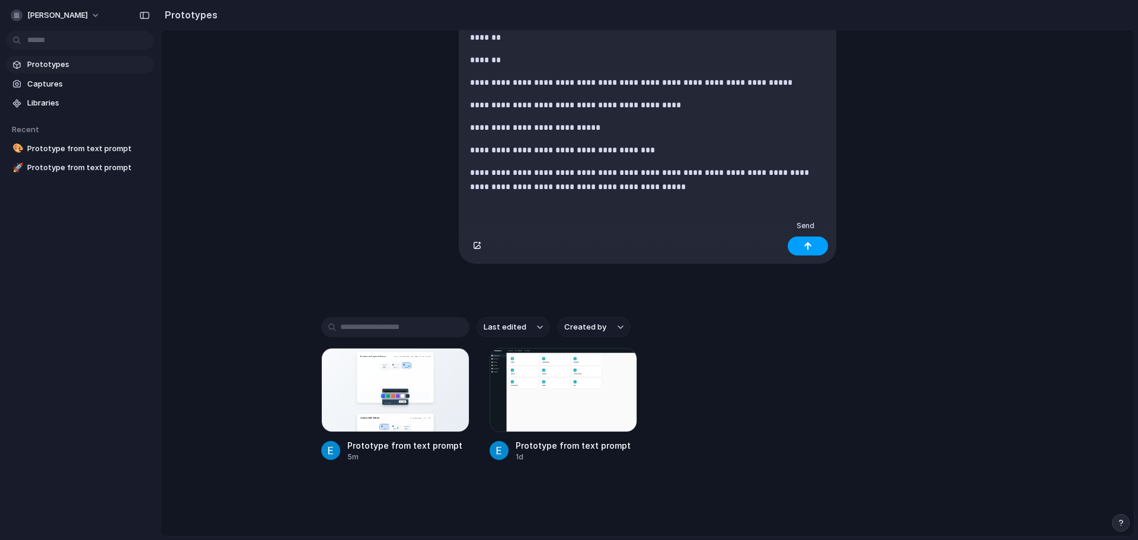
click at [812, 248] on button "button" at bounding box center [808, 246] width 40 height 19
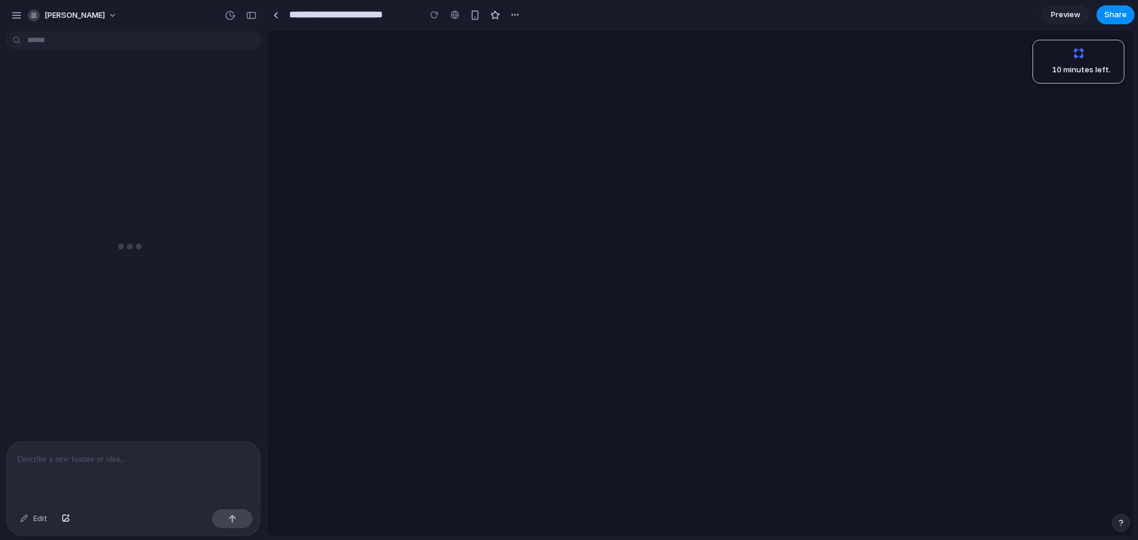
scroll to position [371, 0]
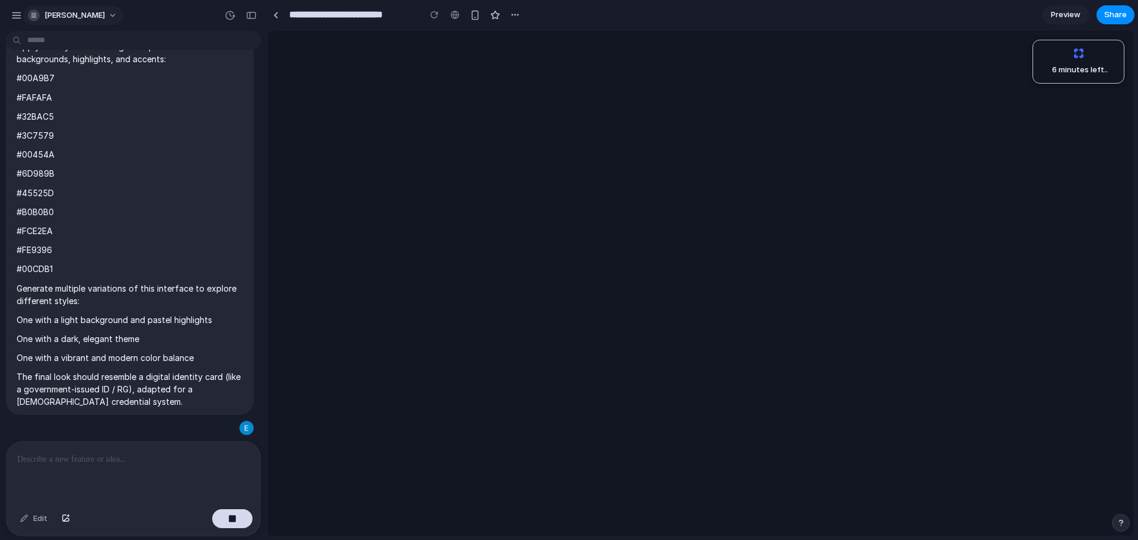
click at [43, 15] on div "[PERSON_NAME]" at bounding box center [66, 15] width 77 height 12
click at [14, 12] on div "Settings Invite members Change theme Sign out" at bounding box center [569, 270] width 1138 height 540
click at [14, 14] on div "button" at bounding box center [16, 15] width 11 height 11
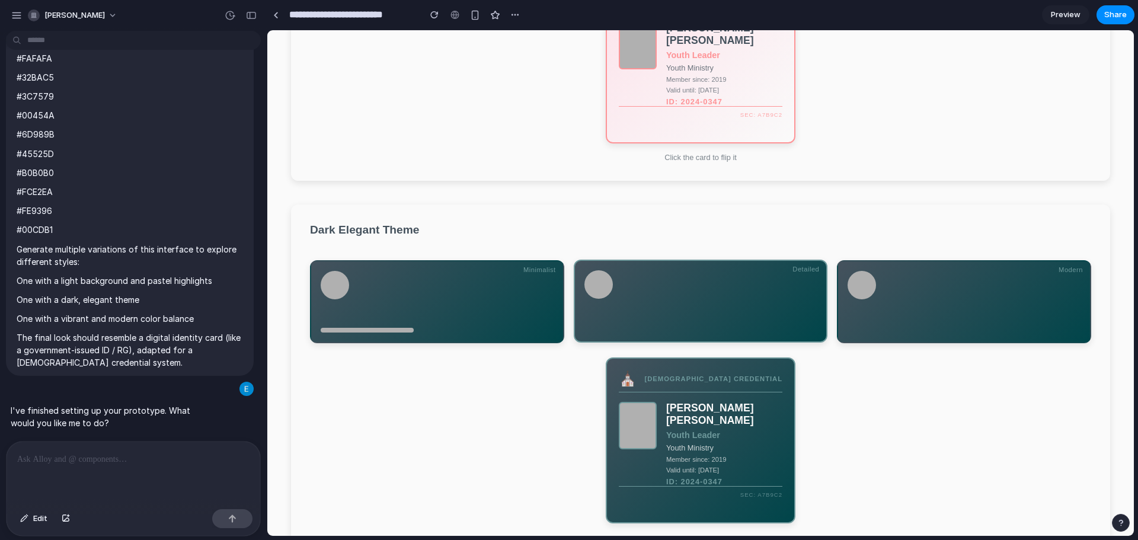
scroll to position [237, 0]
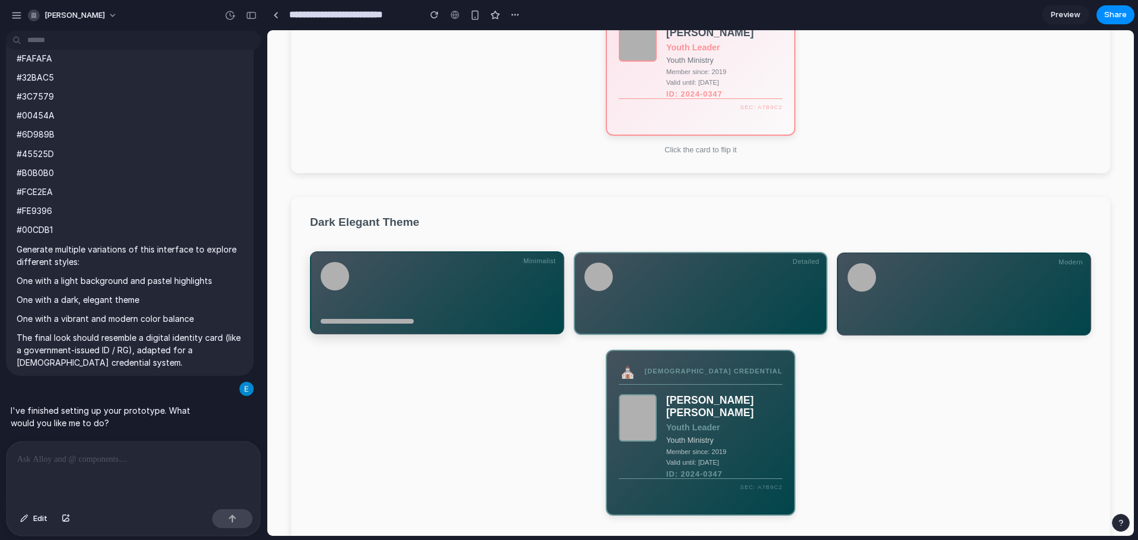
click at [453, 308] on div at bounding box center [437, 288] width 233 height 52
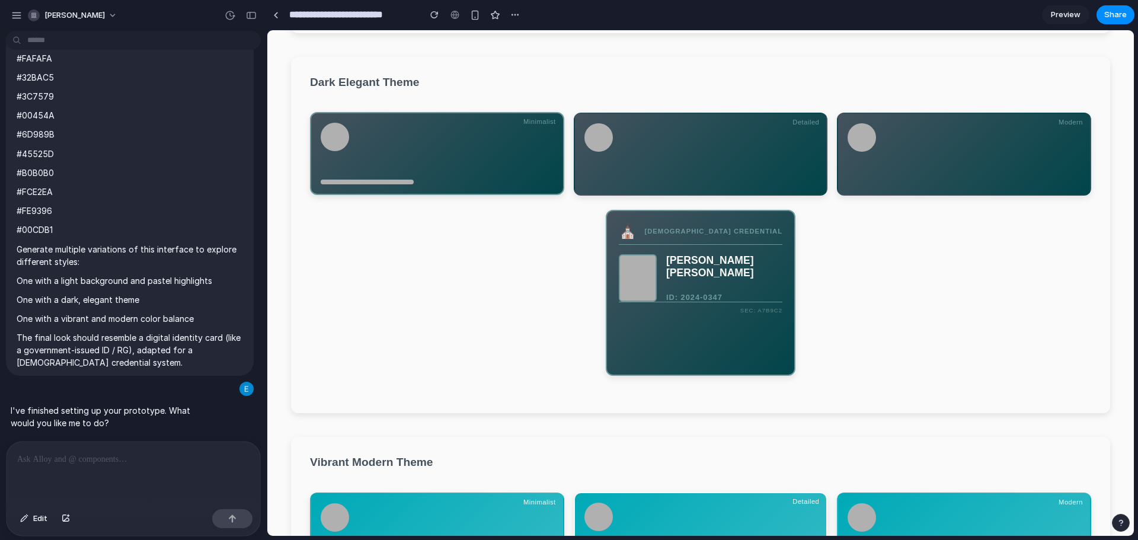
scroll to position [415, 0]
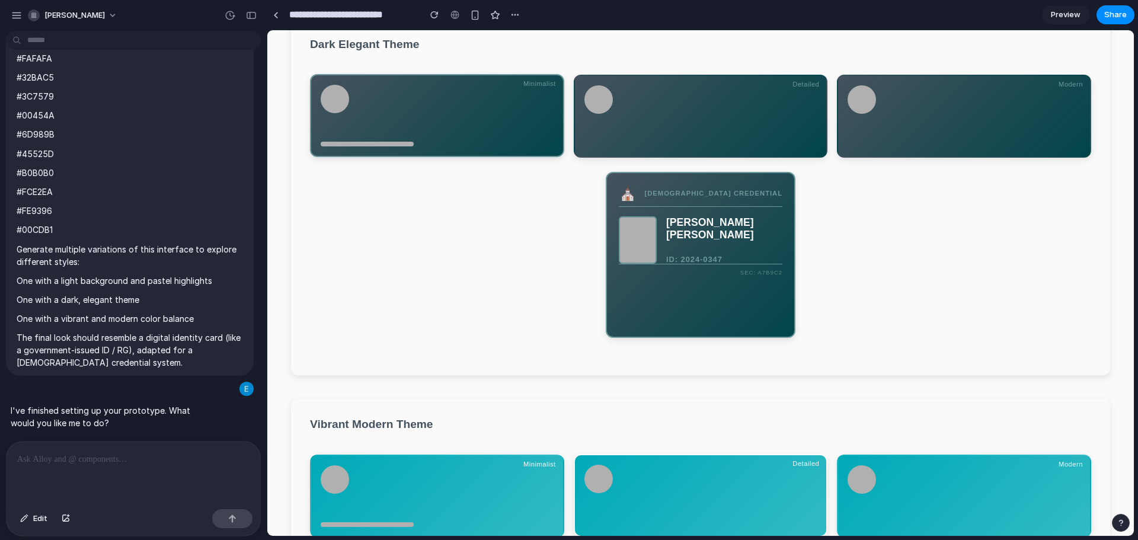
click at [666, 235] on div "Maria Silva Santos" at bounding box center [724, 228] width 116 height 25
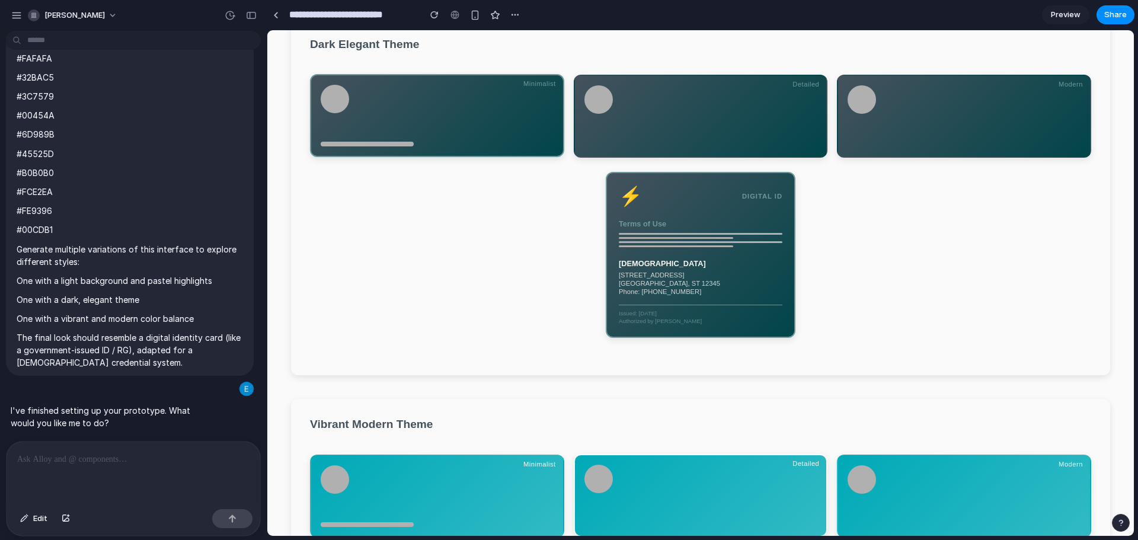
click at [665, 240] on div "Terms of Use" at bounding box center [701, 233] width 164 height 28
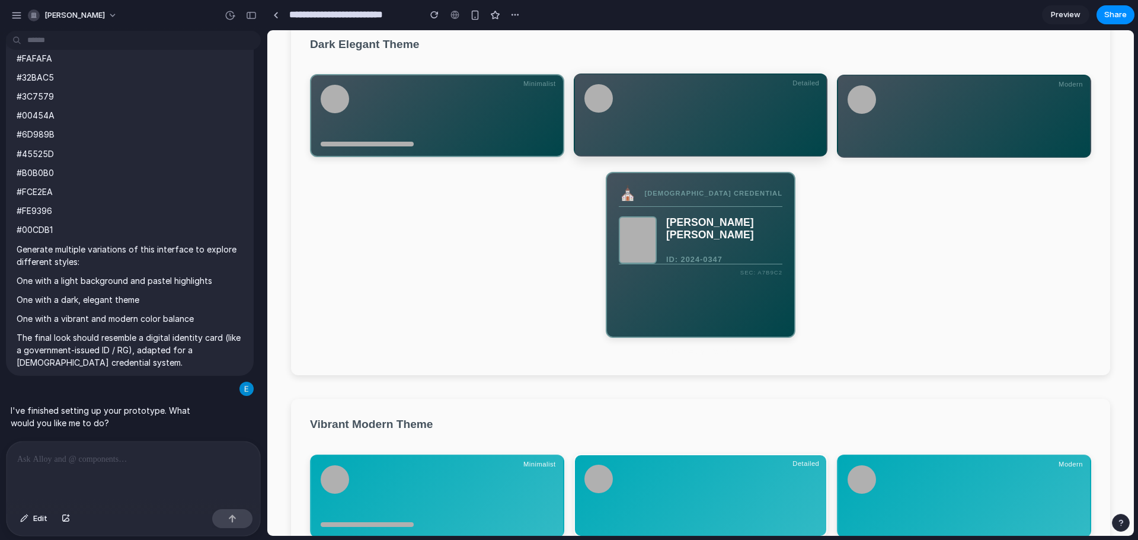
click at [700, 135] on div at bounding box center [701, 115] width 233 height 62
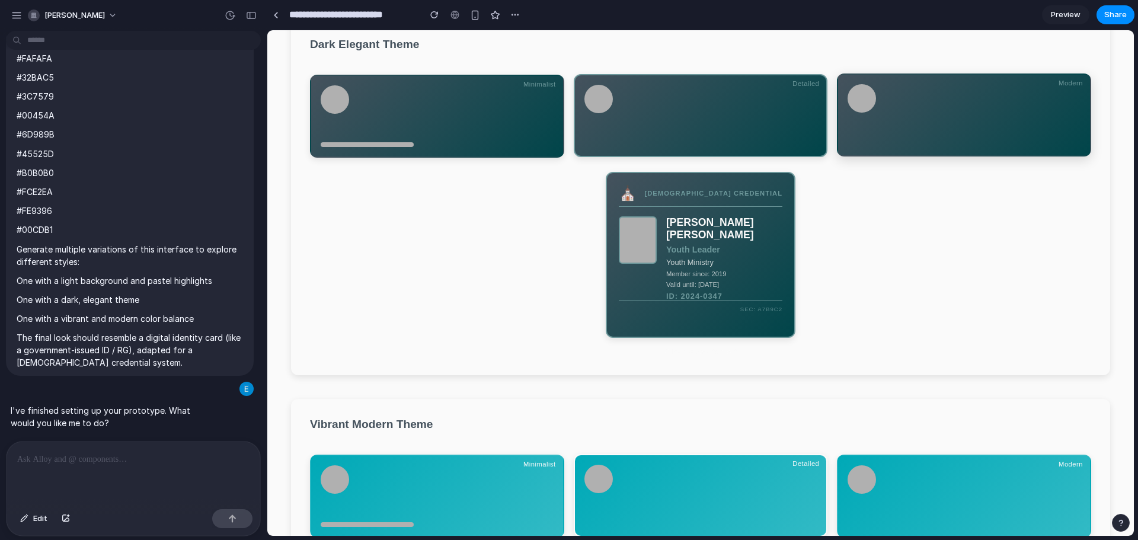
click at [910, 120] on div at bounding box center [964, 115] width 233 height 62
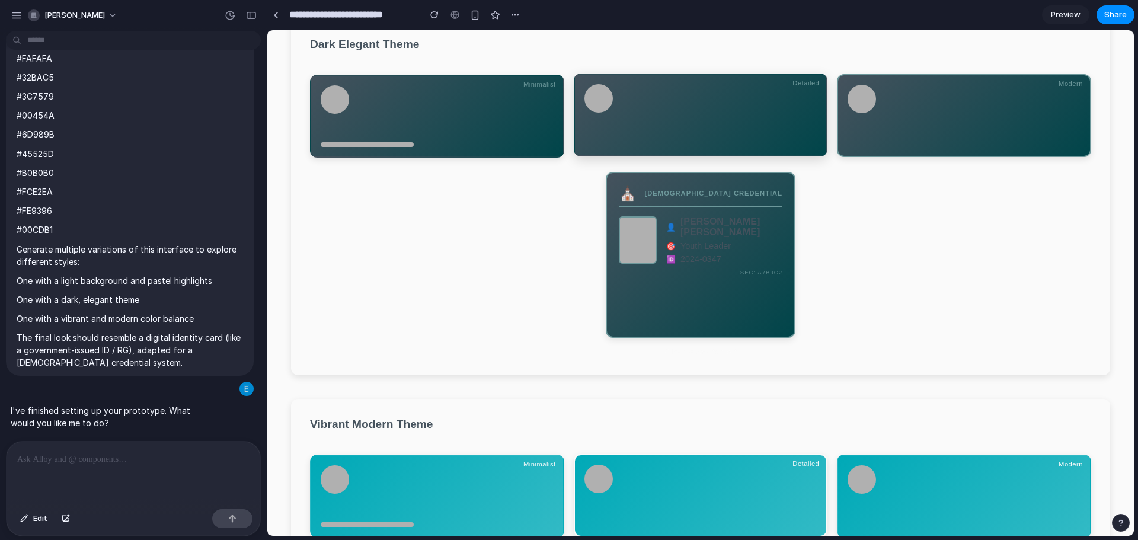
click at [713, 136] on div at bounding box center [701, 115] width 233 height 62
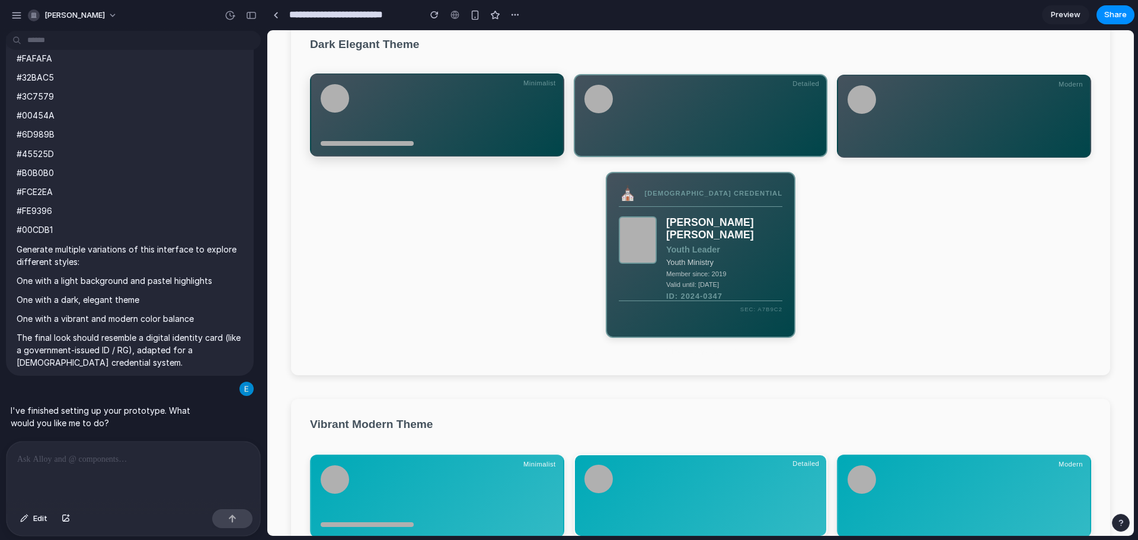
click at [490, 148] on div at bounding box center [437, 115] width 254 height 83
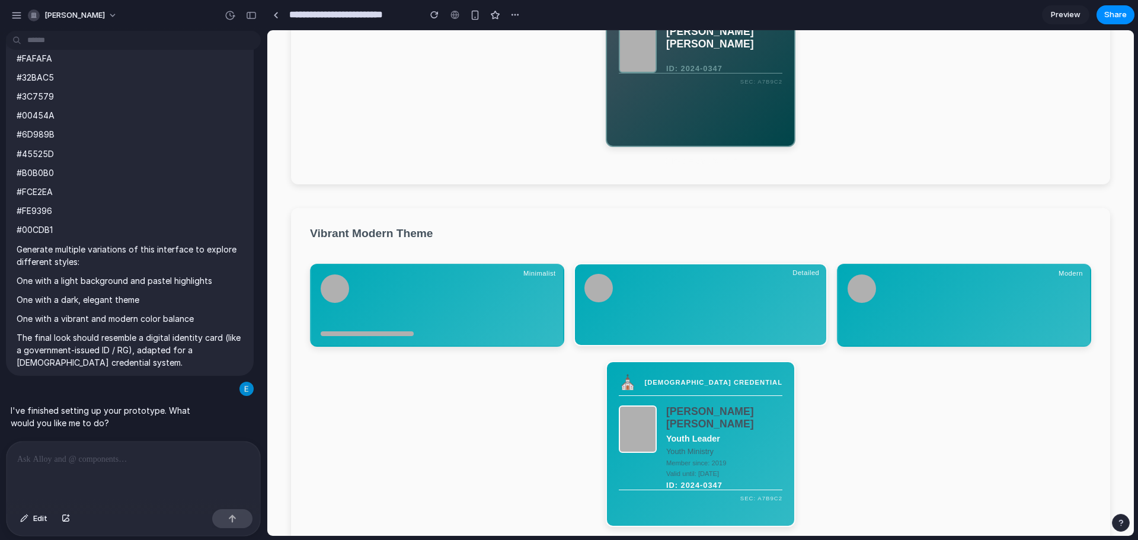
scroll to position [669, 0]
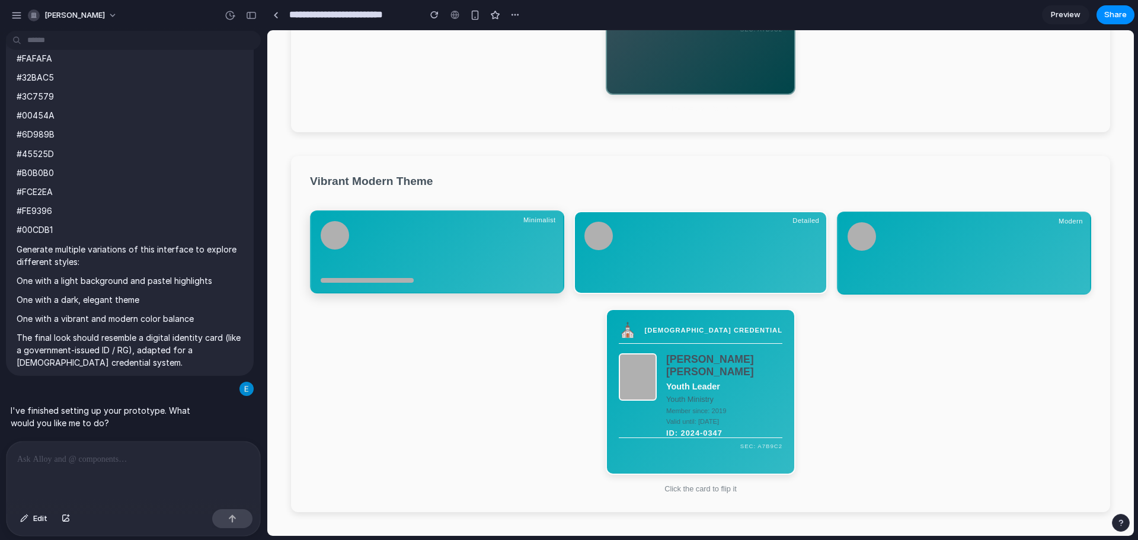
drag, startPoint x: 470, startPoint y: 247, endPoint x: 502, endPoint y: 250, distance: 32.2
click at [470, 247] on div at bounding box center [437, 247] width 233 height 52
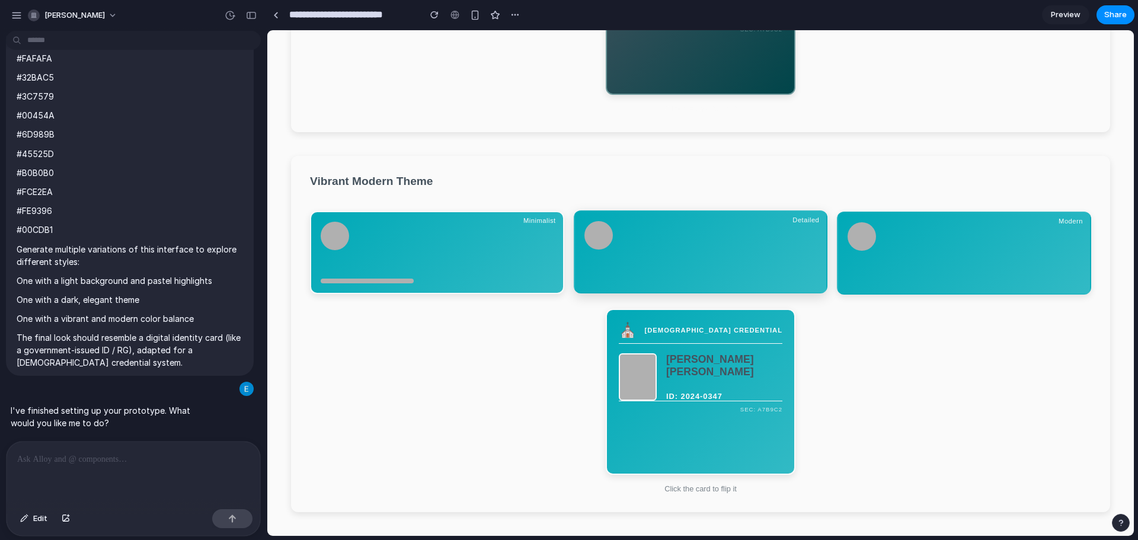
click at [742, 256] on div at bounding box center [701, 252] width 233 height 62
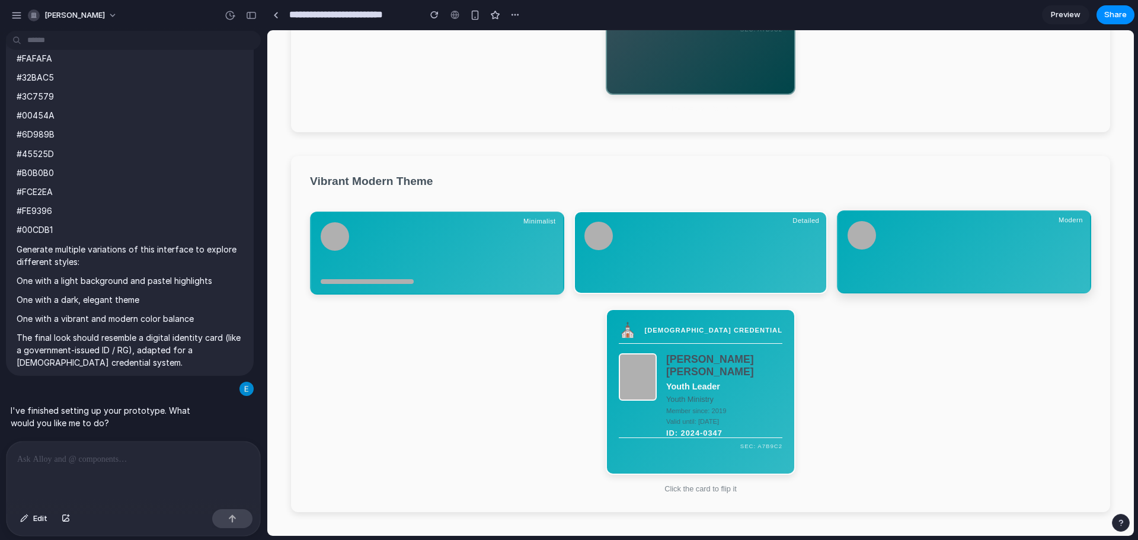
click at [927, 245] on div at bounding box center [964, 252] width 233 height 62
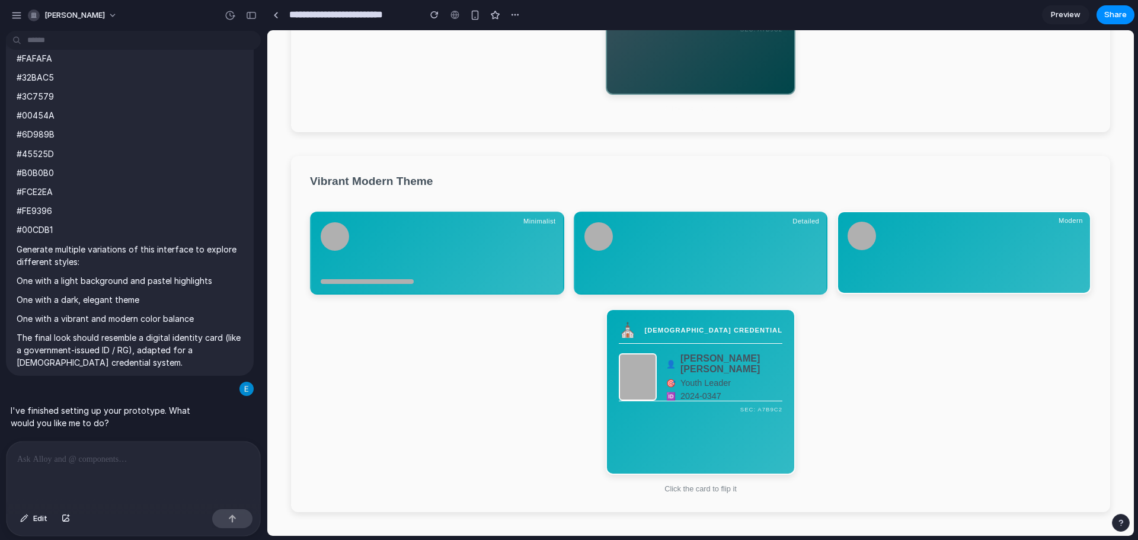
click at [709, 400] on div "👤 Maria Silva Santos 🎯 Youth Leader 🆔 2024-0347" at bounding box center [724, 376] width 116 height 47
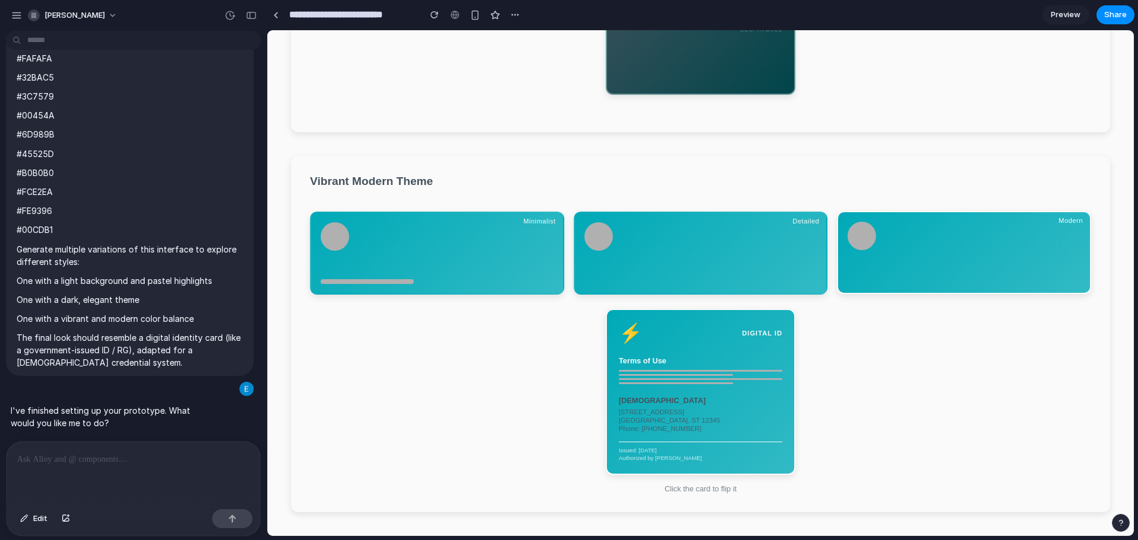
click at [719, 379] on div "Terms of Use" at bounding box center [701, 370] width 164 height 28
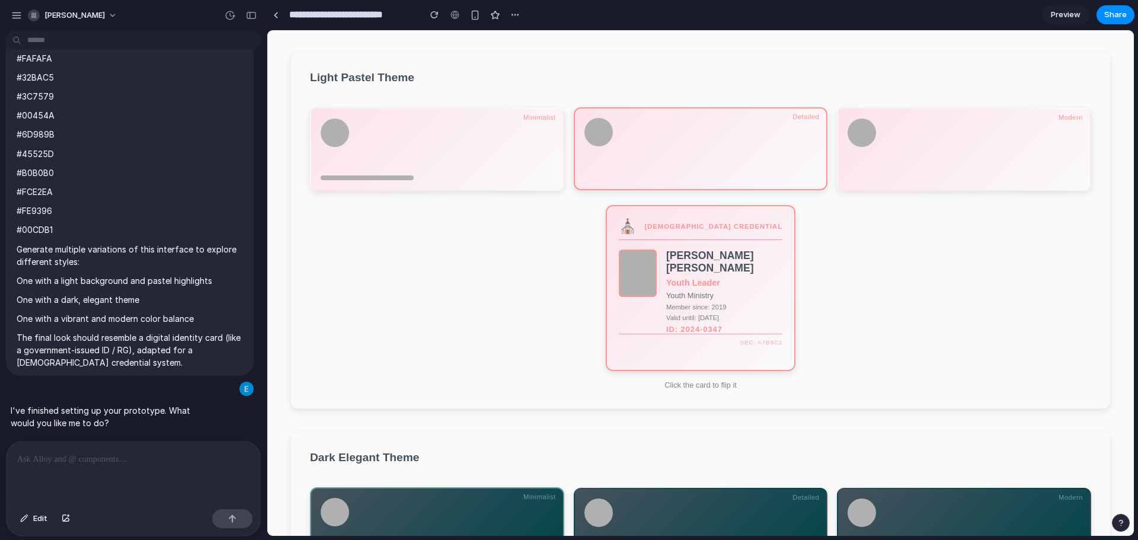
scroll to position [0, 0]
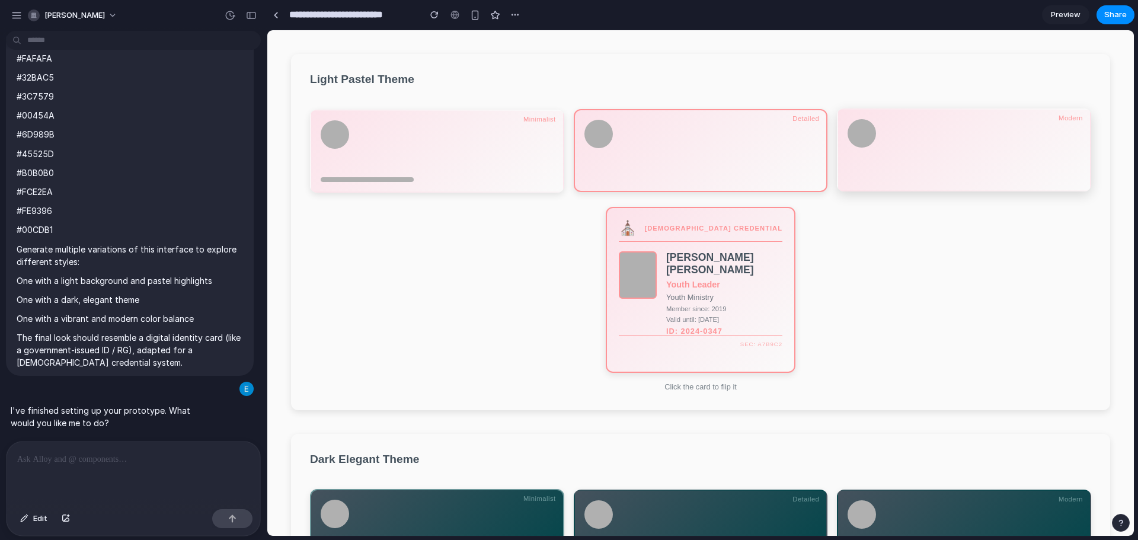
click at [901, 169] on div at bounding box center [964, 150] width 233 height 62
click at [733, 184] on div at bounding box center [701, 150] width 254 height 83
click at [516, 193] on div at bounding box center [701, 151] width 782 height 83
click at [713, 250] on div "⛪ CHURCH CREDENTIAL Maria Silva Santos Youth Leader Youth Ministry Member since…" at bounding box center [701, 290] width 190 height 166
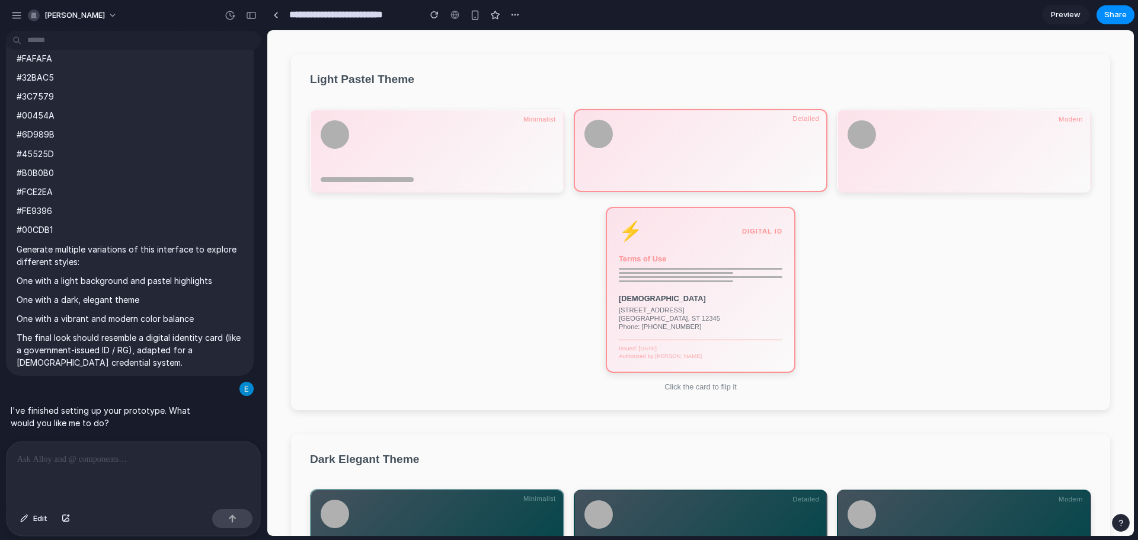
click at [714, 249] on div "⚡ DIGITAL ID Terms of Use Grace Community Church 123 Faith Avenue Springfield, …" at bounding box center [701, 290] width 190 height 166
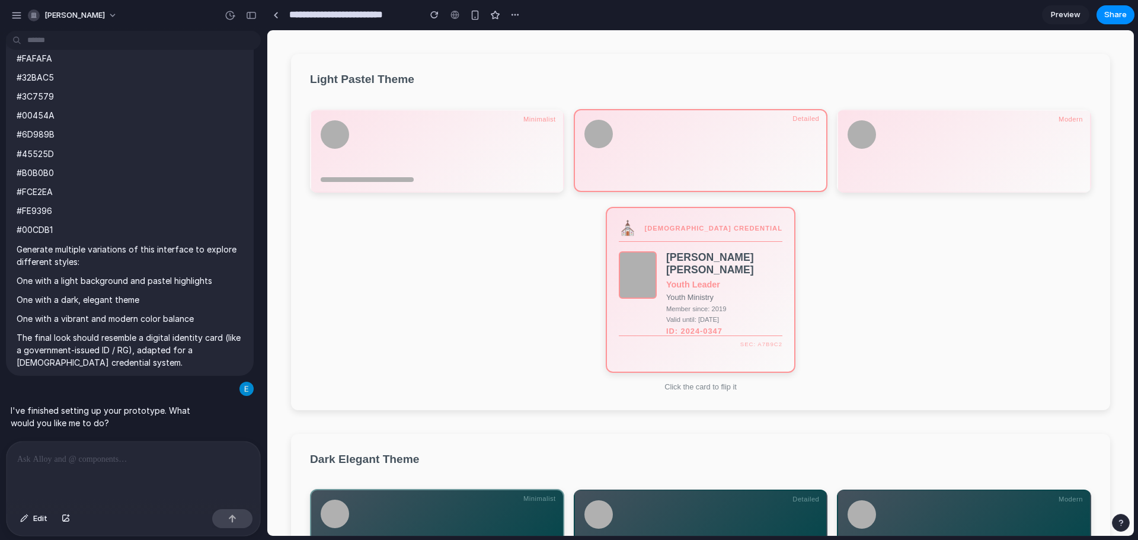
click at [708, 391] on p "Click the card to flip it" at bounding box center [701, 386] width 190 height 9
click at [509, 14] on button "button" at bounding box center [515, 15] width 18 height 18
click at [509, 14] on div "Duplicate Delete" at bounding box center [569, 270] width 1138 height 540
click at [522, 149] on div at bounding box center [437, 145] width 233 height 52
click at [679, 157] on div at bounding box center [701, 150] width 233 height 62
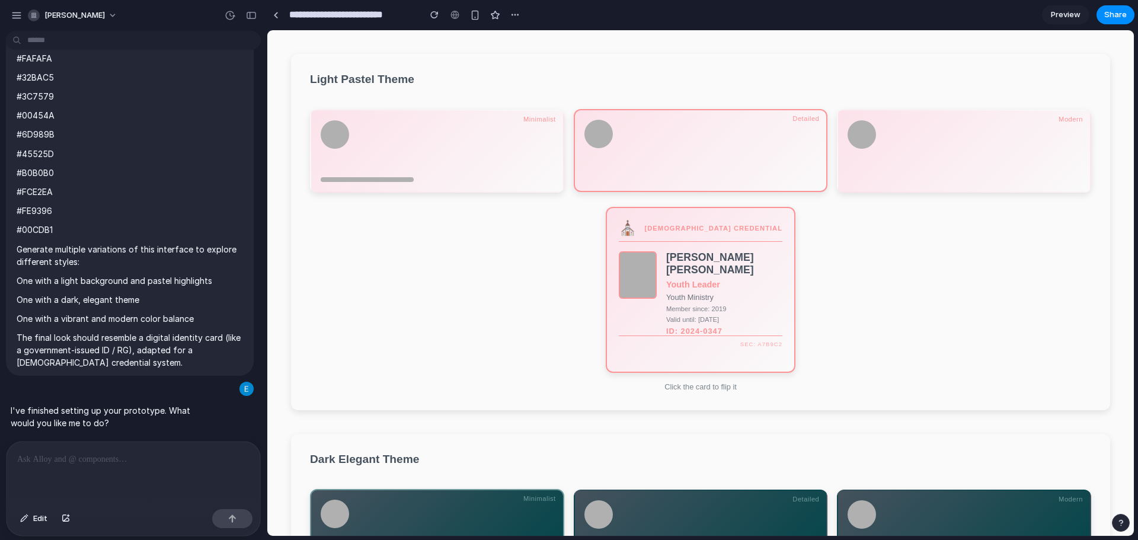
click at [869, 220] on section "Light Pastel Theme ⛪ CHURCH CREDENTIAL Maria Silva Santos Youth Leader Youth Mi…" at bounding box center [700, 232] width 819 height 356
click at [913, 143] on div at bounding box center [964, 150] width 233 height 62
click at [764, 280] on div "🎯 Youth Leader" at bounding box center [724, 280] width 116 height 9
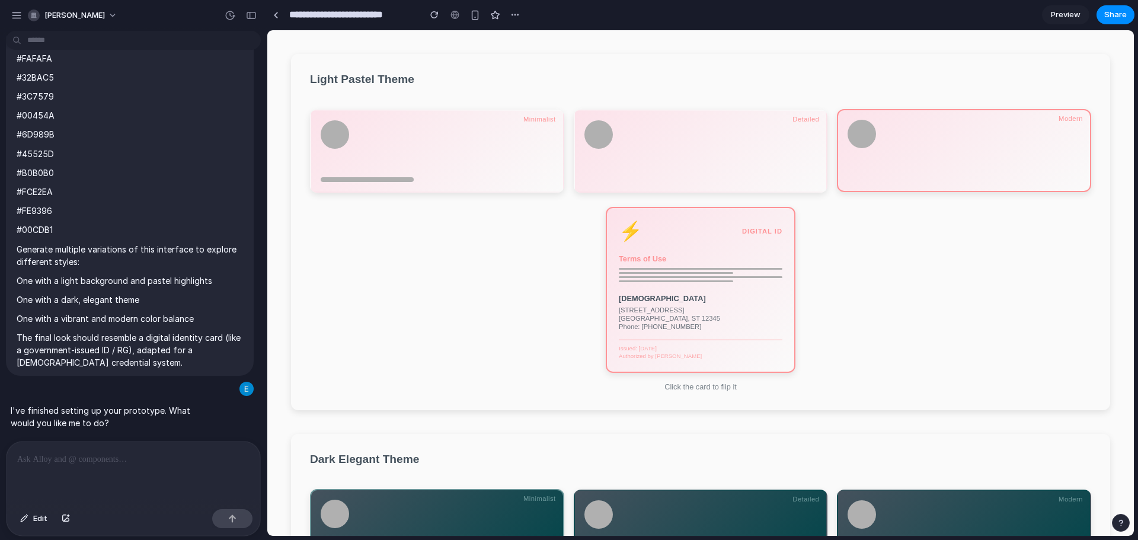
click at [731, 278] on div at bounding box center [701, 277] width 164 height 2
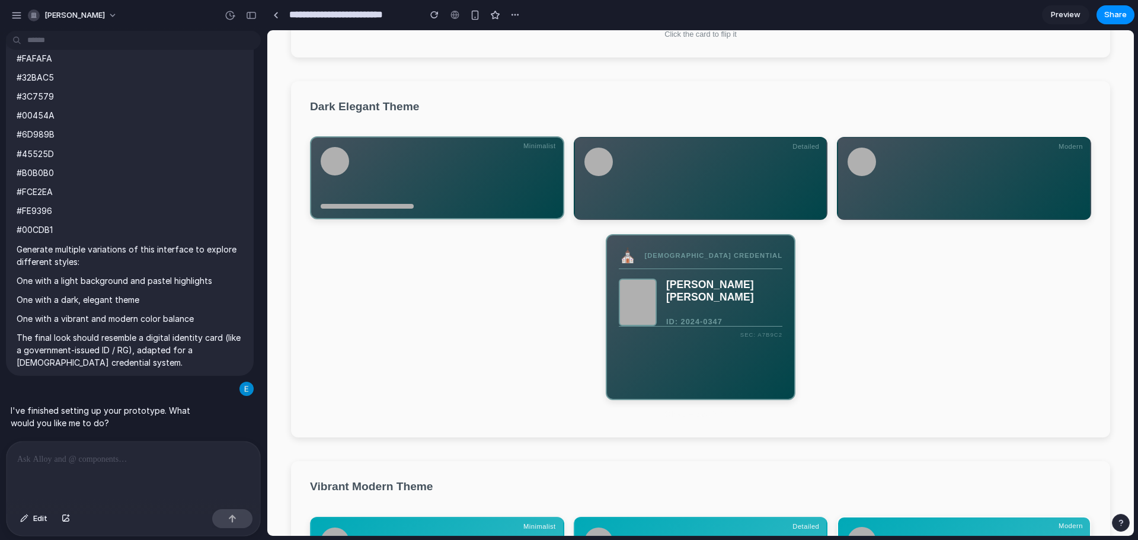
scroll to position [356, 0]
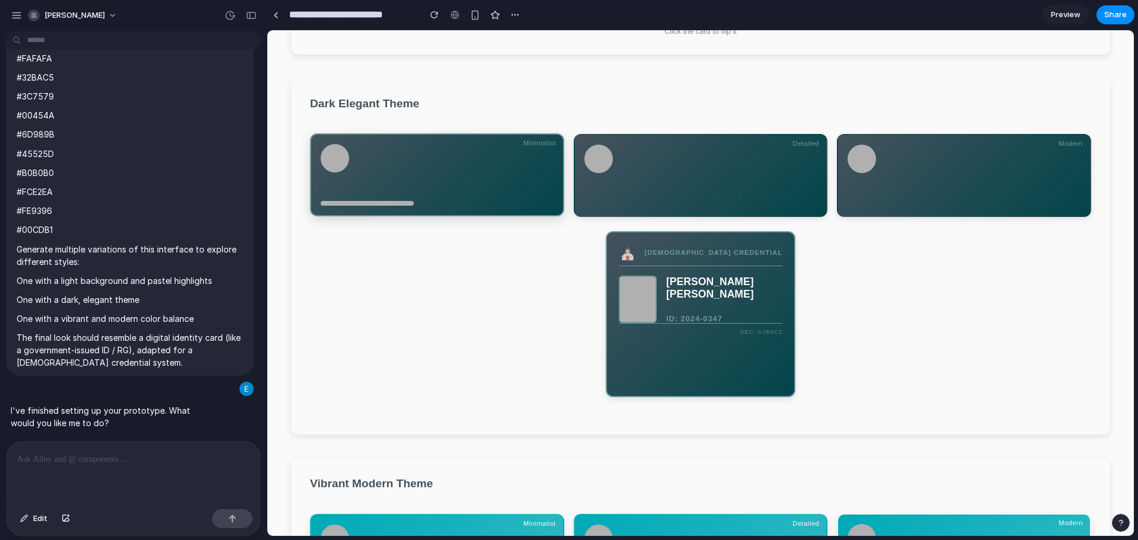
click at [524, 187] on div at bounding box center [437, 170] width 233 height 52
click at [662, 184] on div at bounding box center [701, 174] width 233 height 62
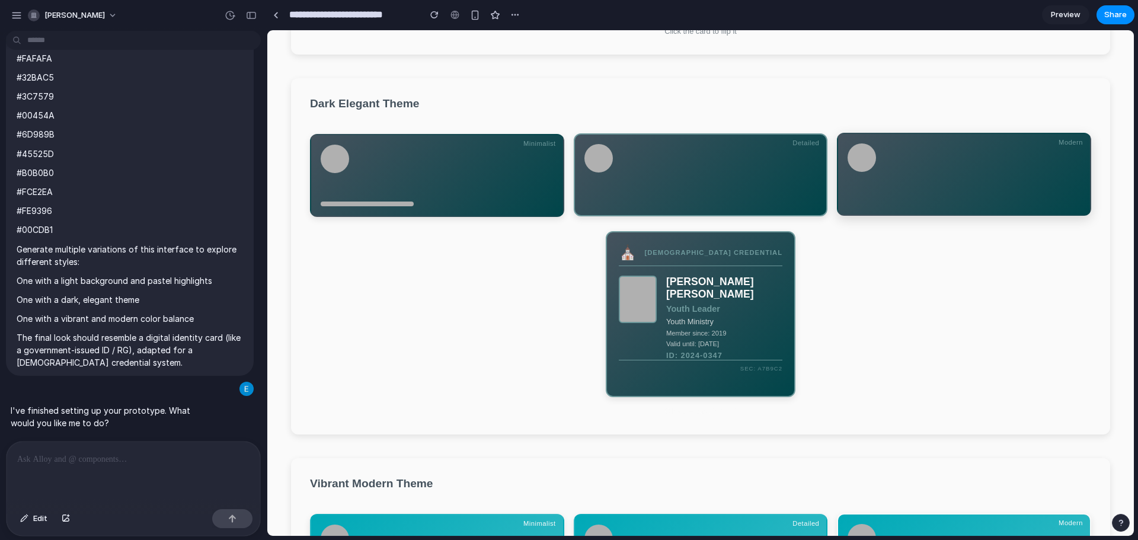
click at [917, 190] on div at bounding box center [964, 174] width 233 height 62
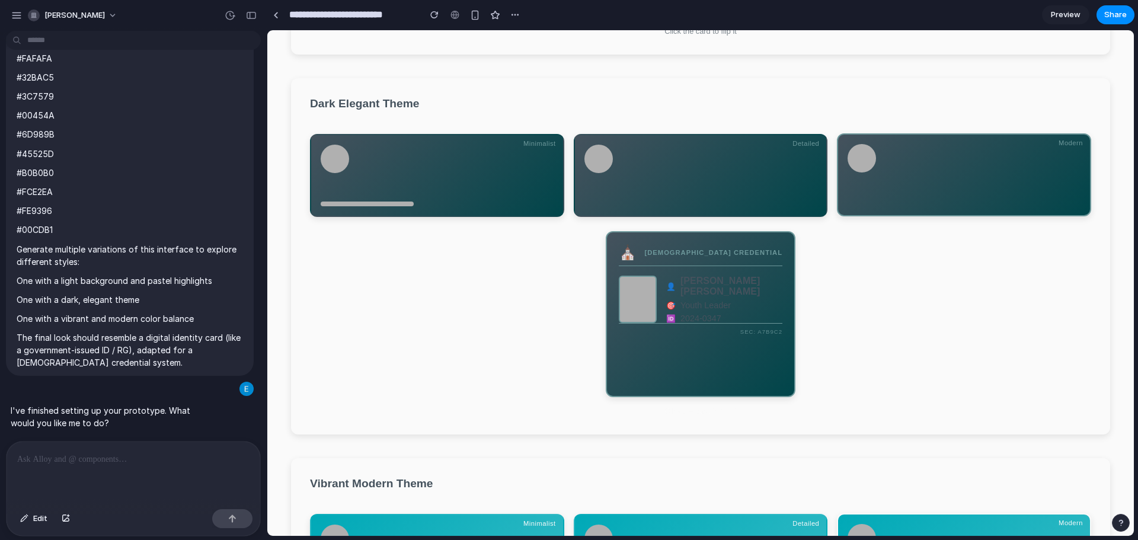
click at [663, 353] on div "⛪ CHURCH CREDENTIAL 👤 Maria Silva Santos 🎯 Youth Leader 🆔 2024-0347 SEC: A7B9C2" at bounding box center [701, 314] width 190 height 166
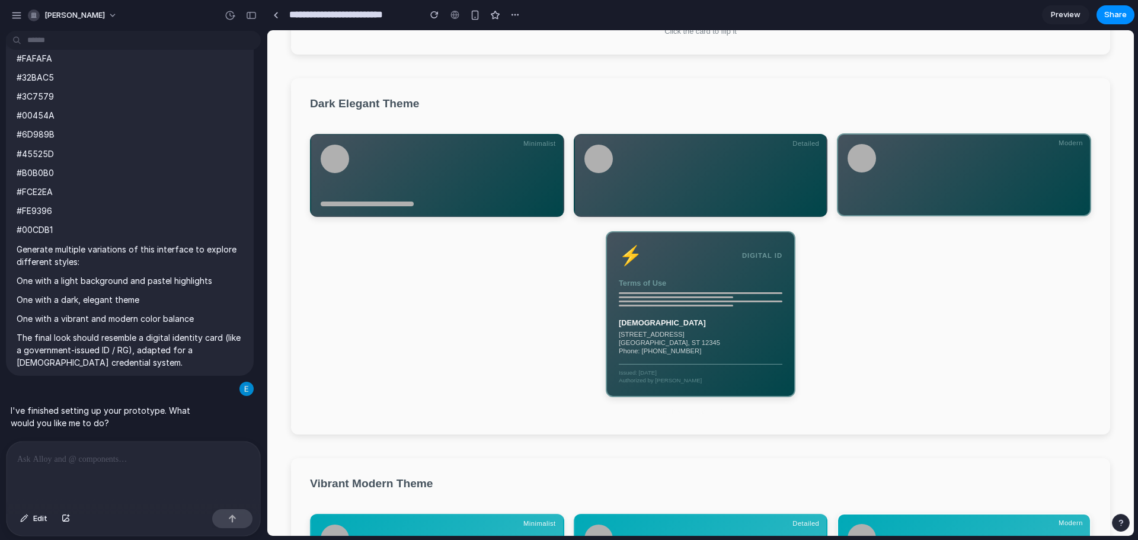
click at [699, 324] on div "⚡ DIGITAL ID Terms of Use Grace Community Church 123 Faith Avenue Springfield, …" at bounding box center [701, 314] width 190 height 166
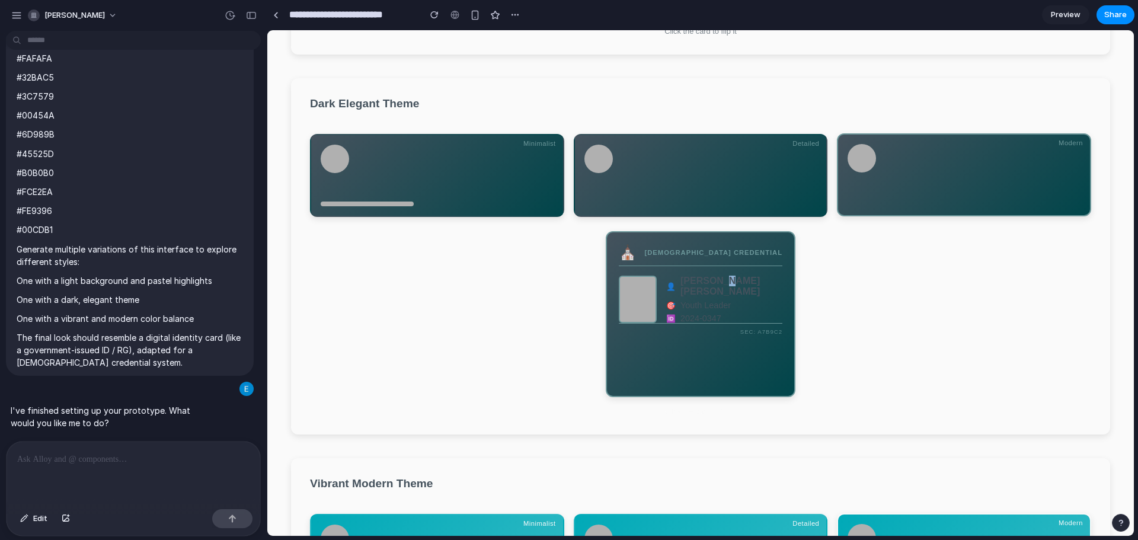
click at [713, 294] on span "Maria Silva Santos" at bounding box center [732, 286] width 102 height 21
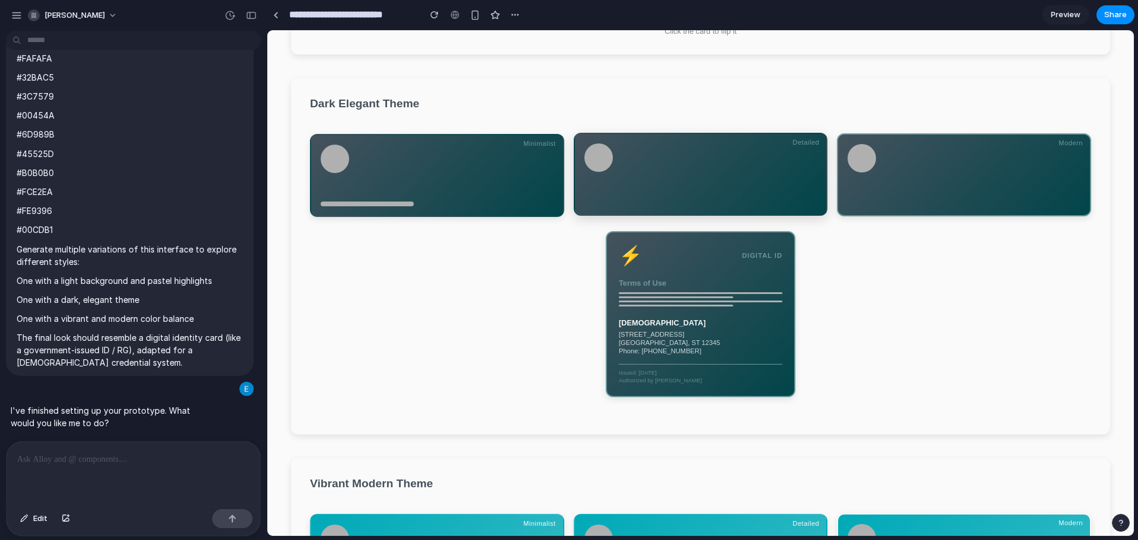
click at [729, 205] on div at bounding box center [701, 174] width 233 height 62
click at [943, 181] on div at bounding box center [964, 174] width 233 height 62
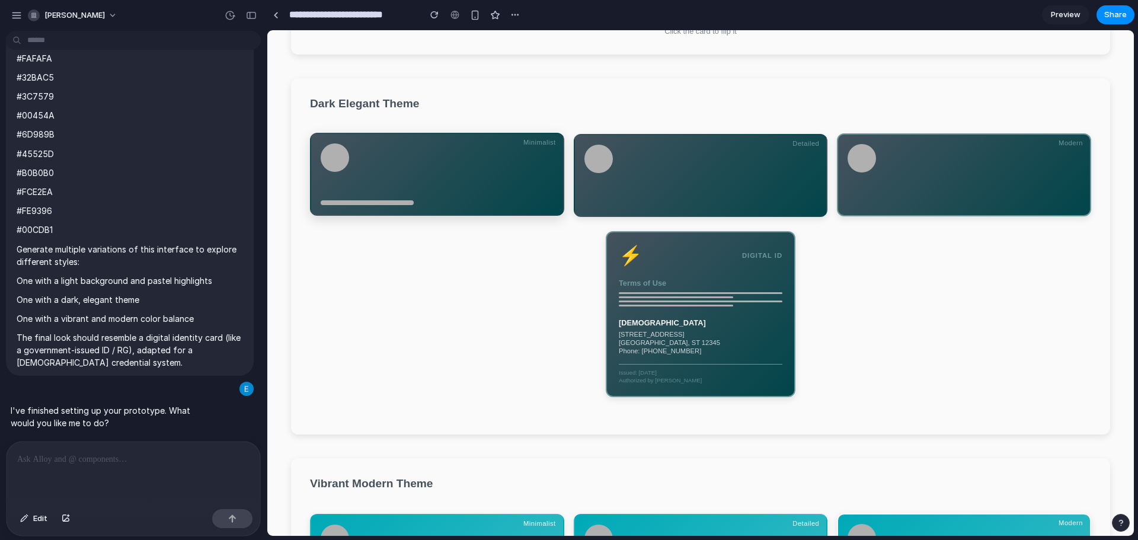
drag, startPoint x: 560, startPoint y: 200, endPoint x: 492, endPoint y: 204, distance: 68.3
click at [560, 200] on div at bounding box center [437, 174] width 254 height 83
click at [455, 204] on div at bounding box center [437, 174] width 254 height 83
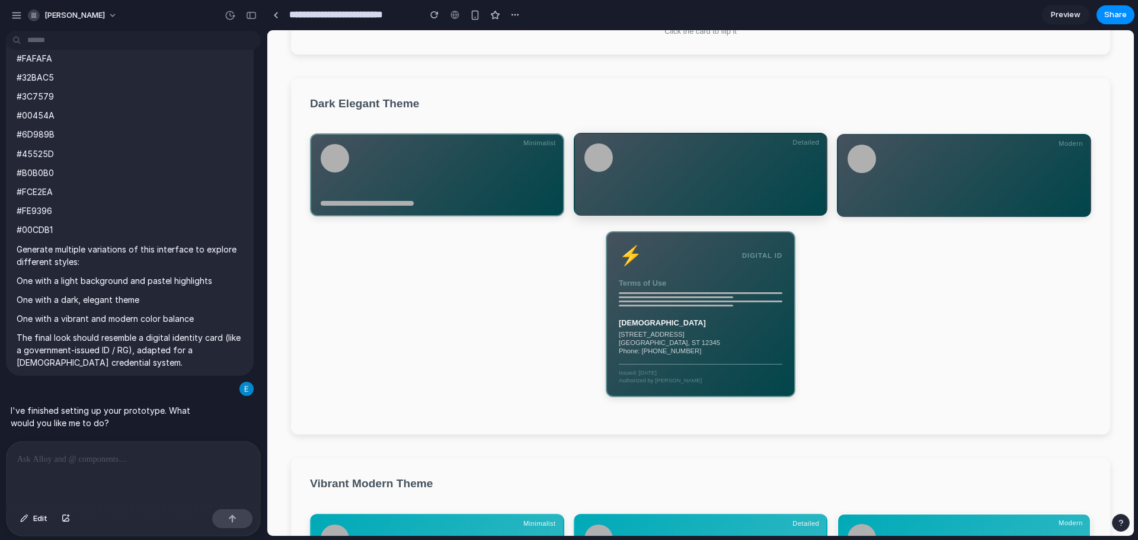
click at [610, 190] on div at bounding box center [701, 174] width 233 height 62
drag, startPoint x: 731, startPoint y: 190, endPoint x: 767, endPoint y: 189, distance: 35.6
click at [737, 189] on div at bounding box center [701, 175] width 233 height 62
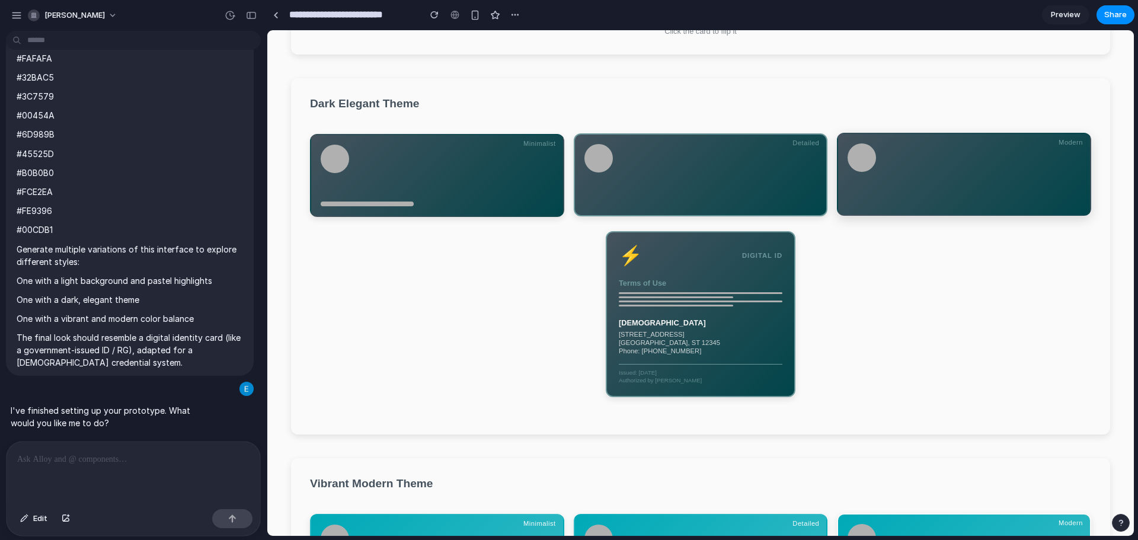
drag, startPoint x: 920, startPoint y: 170, endPoint x: 892, endPoint y: 171, distance: 27.9
click at [921, 168] on div at bounding box center [964, 174] width 233 height 62
click at [631, 193] on div at bounding box center [701, 174] width 233 height 62
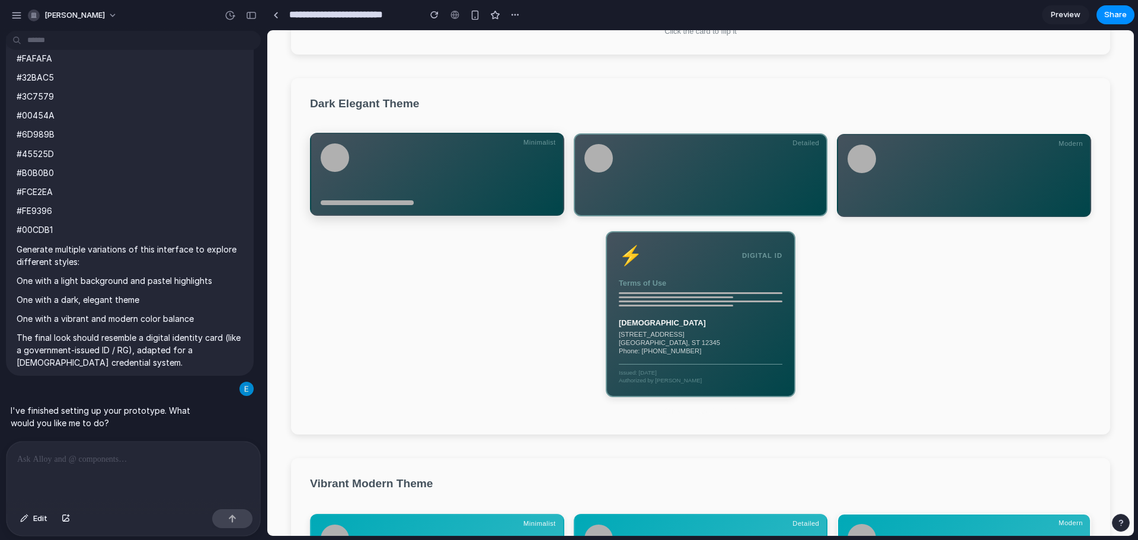
click at [458, 203] on div at bounding box center [437, 174] width 254 height 83
click at [669, 184] on div at bounding box center [701, 174] width 233 height 62
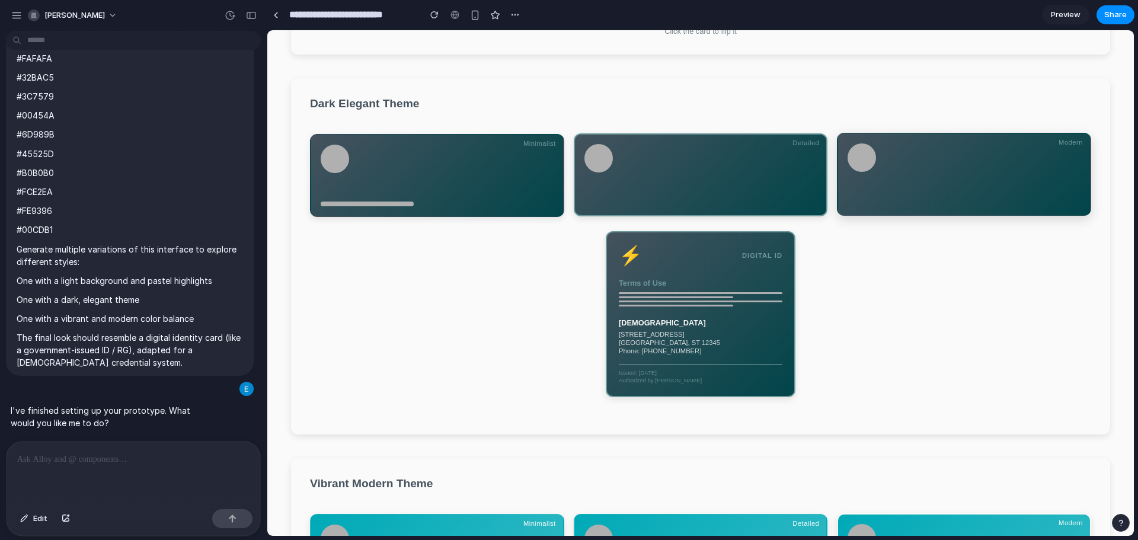
click at [837, 168] on div at bounding box center [964, 174] width 254 height 83
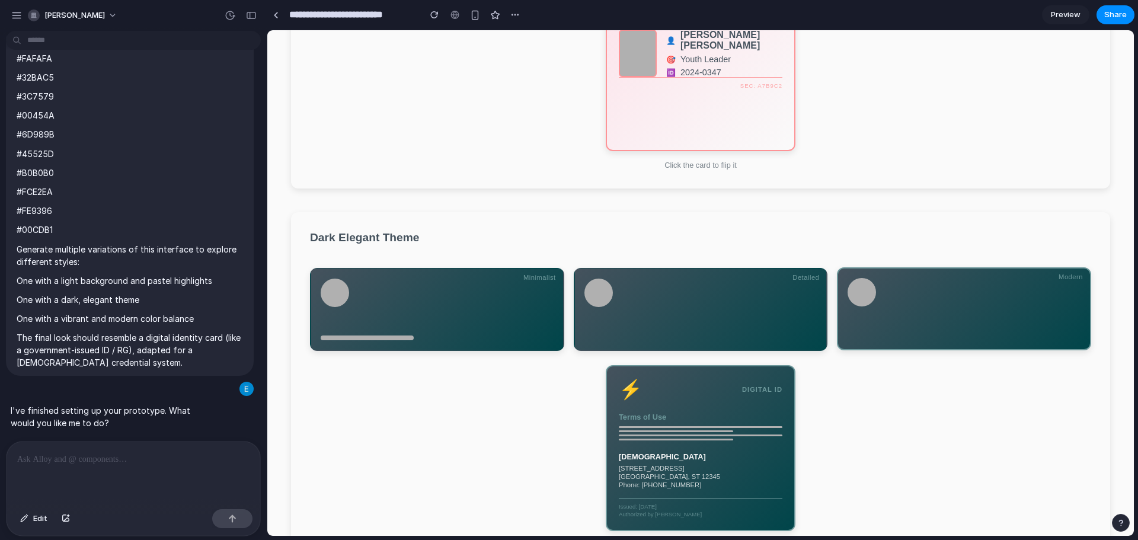
scroll to position [0, 0]
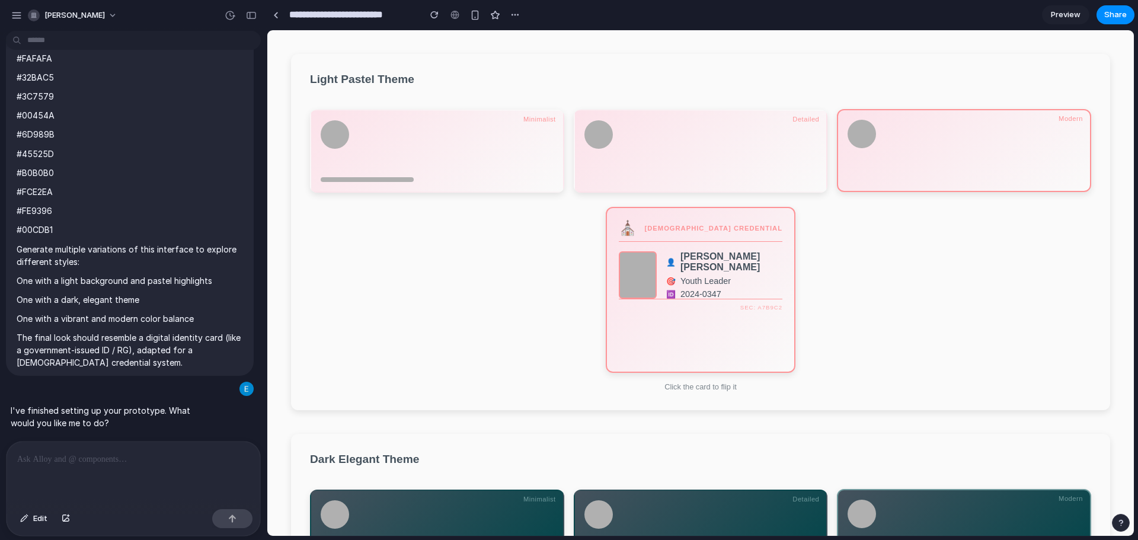
click at [736, 290] on div "🆔 2024-0347" at bounding box center [724, 293] width 116 height 9
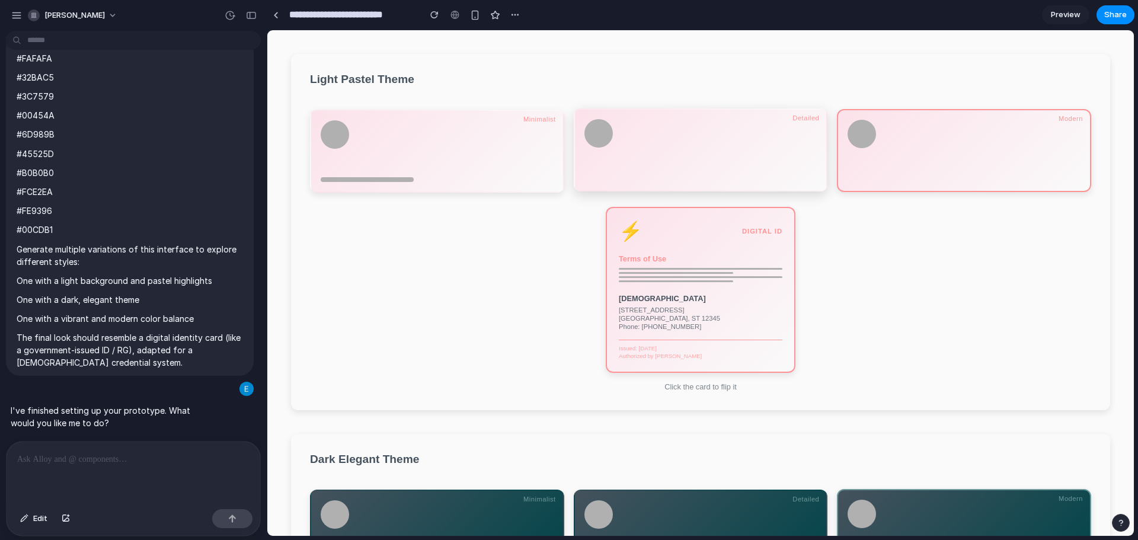
click at [727, 138] on div at bounding box center [701, 150] width 233 height 62
click at [894, 147] on div at bounding box center [964, 150] width 233 height 62
click at [696, 155] on div at bounding box center [701, 150] width 233 height 62
click at [470, 164] on div at bounding box center [437, 145] width 233 height 52
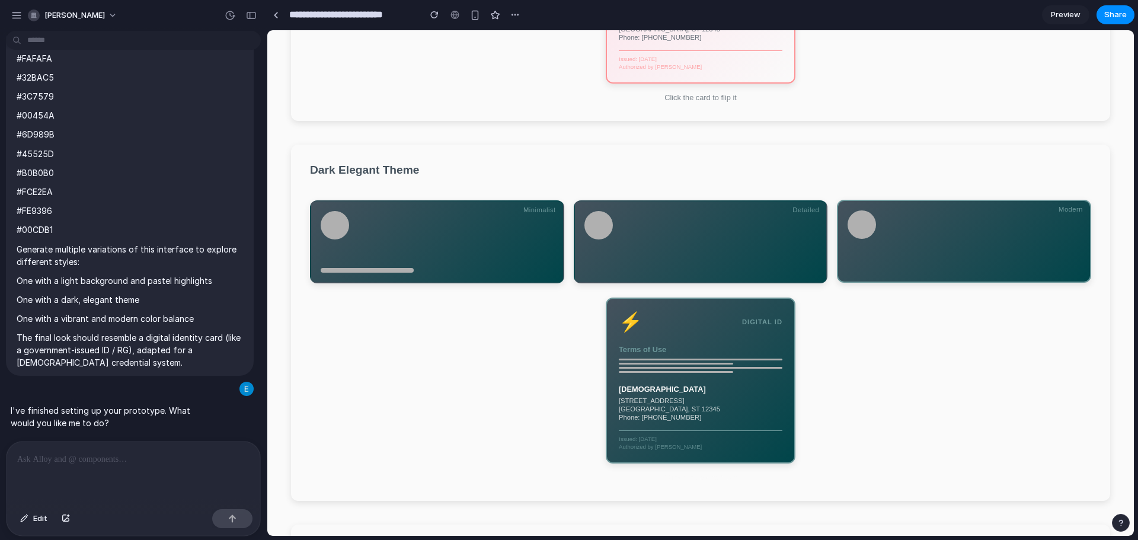
scroll to position [296, 0]
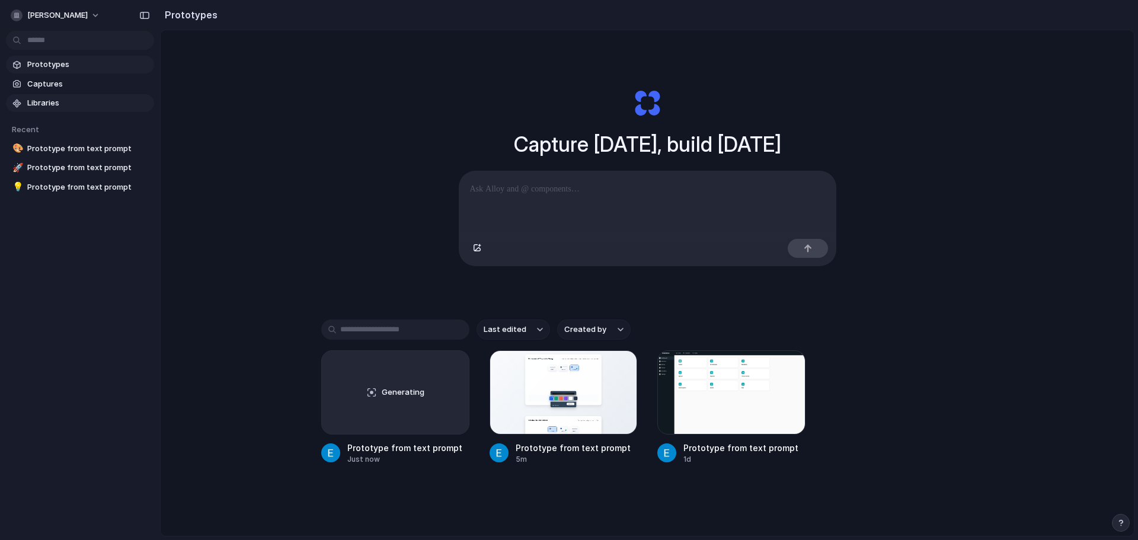
click at [52, 106] on span "Libraries" at bounding box center [88, 103] width 122 height 12
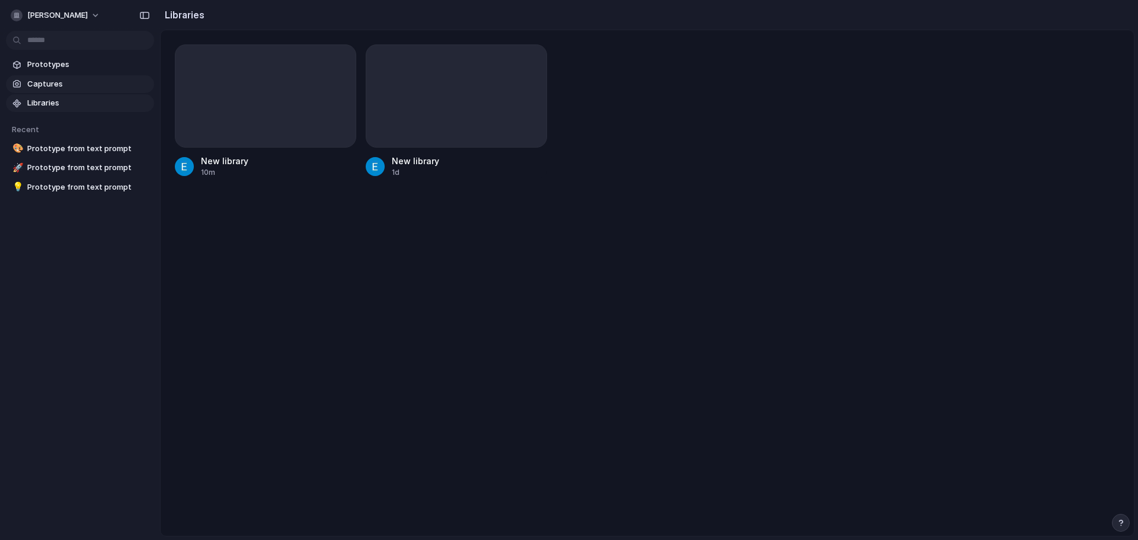
click at [53, 82] on span "Captures" at bounding box center [88, 84] width 122 height 12
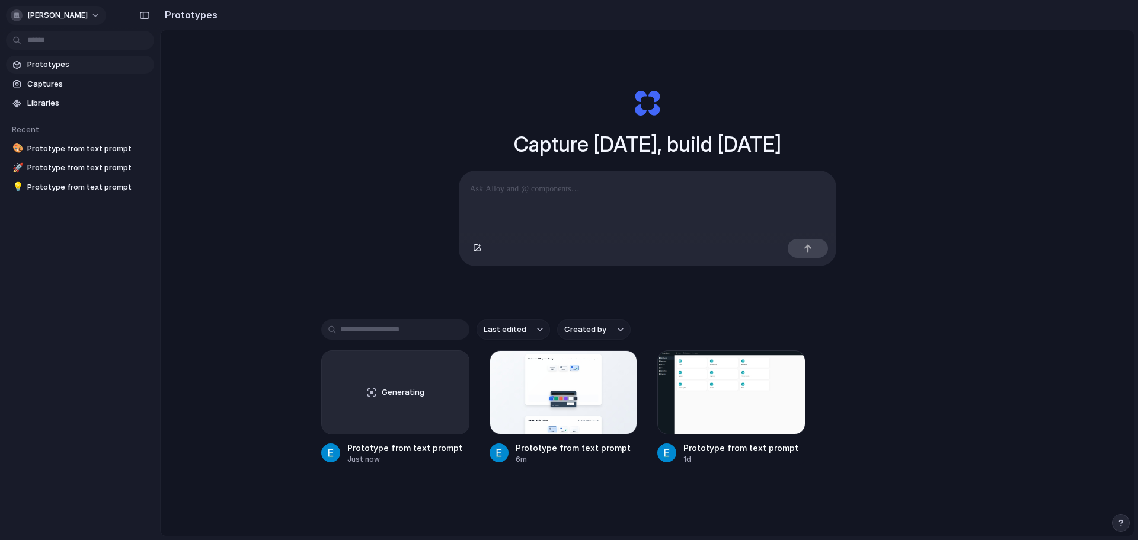
click at [88, 20] on span "[PERSON_NAME]" at bounding box center [57, 15] width 60 height 12
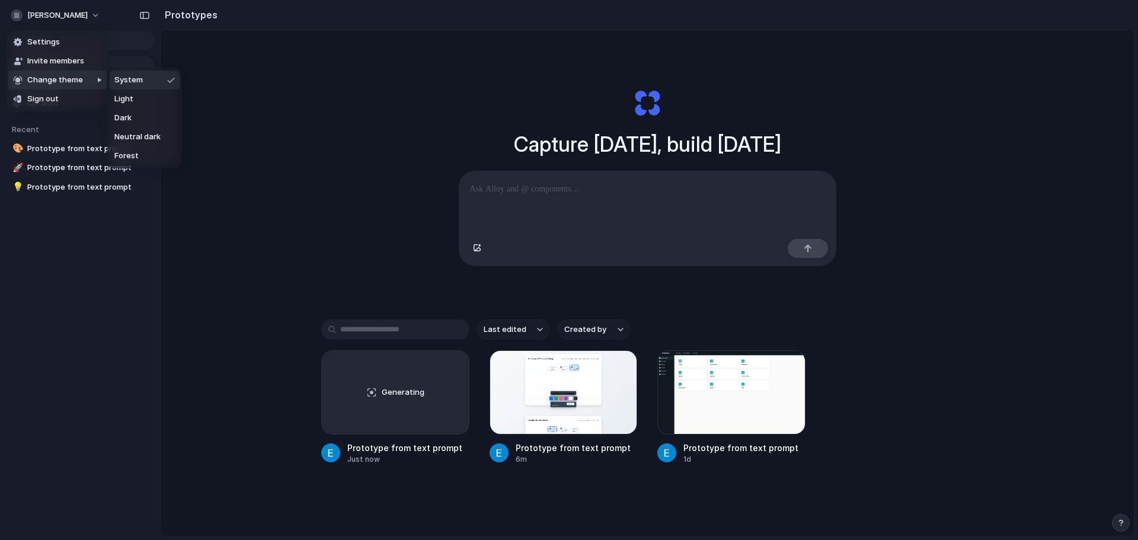
click at [224, 100] on div "Settings Invite members Change theme Sign out" at bounding box center [569, 270] width 1138 height 540
